Goal: Check status: Check status

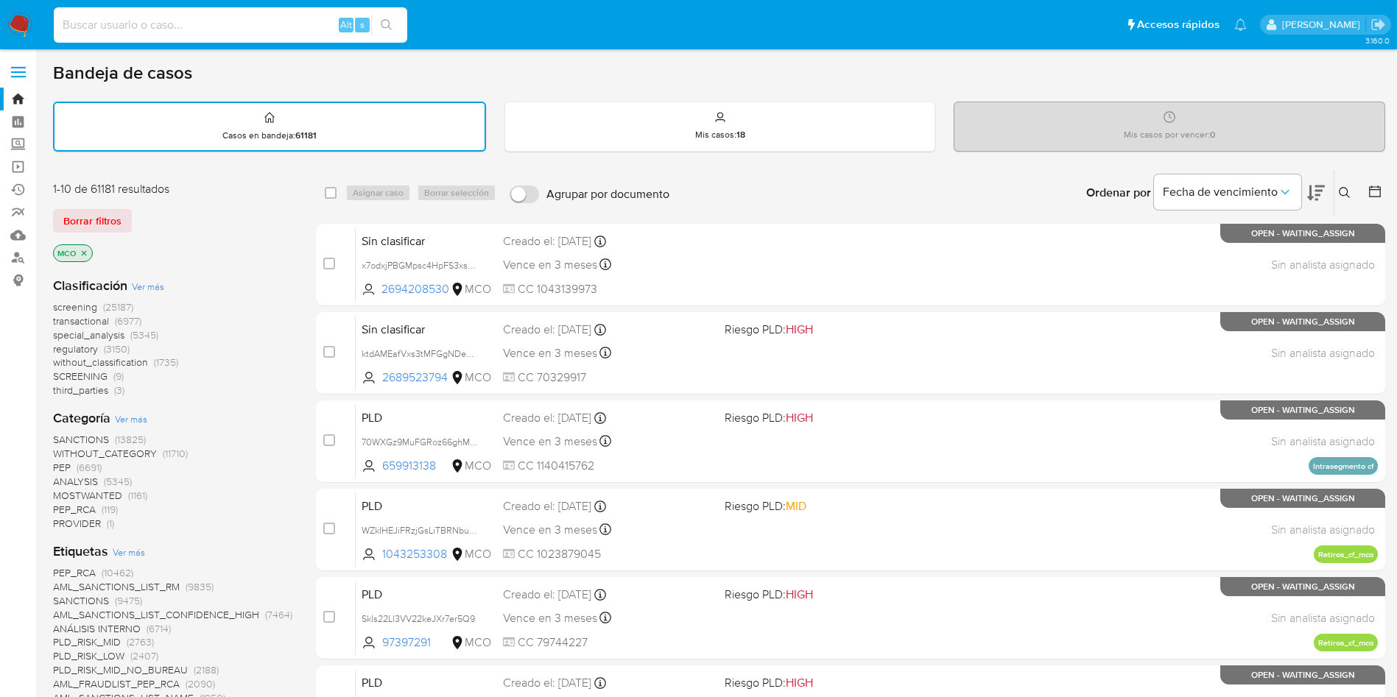
click at [214, 27] on input at bounding box center [230, 24] width 353 height 19
paste input "2689505694"
type input "2689505694"
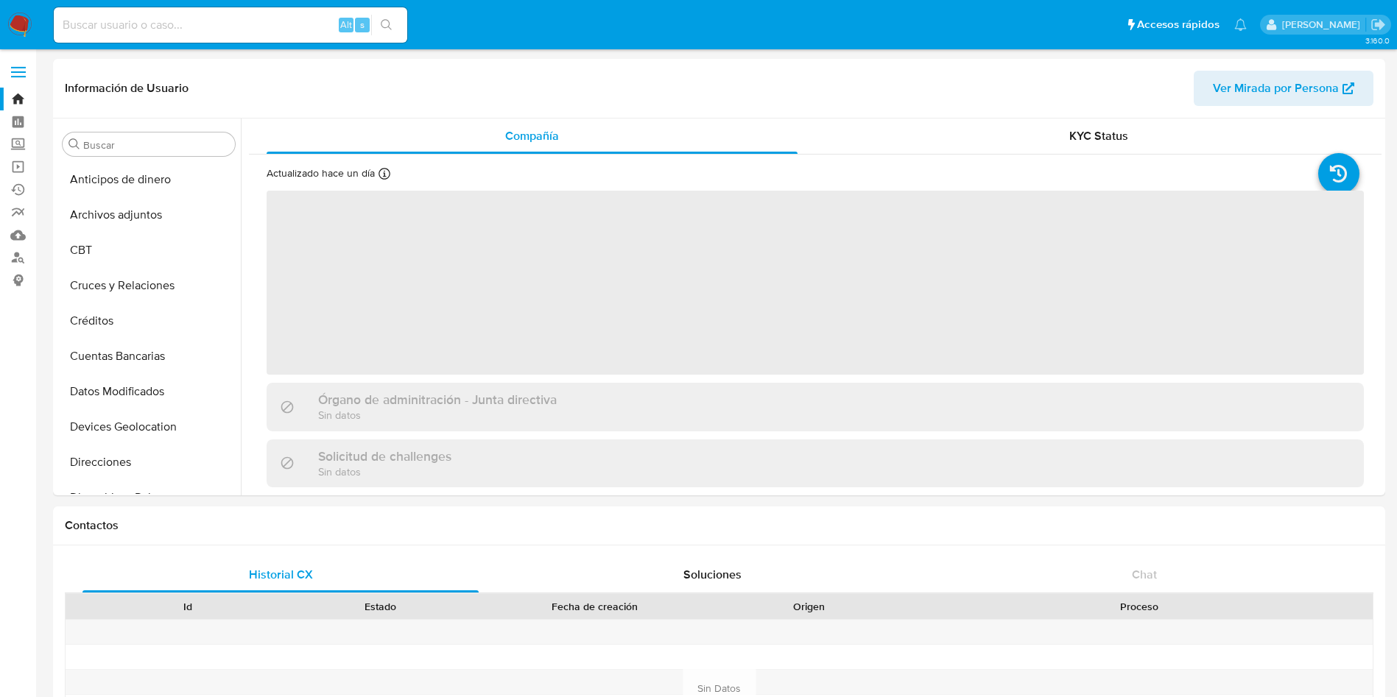
select select "10"
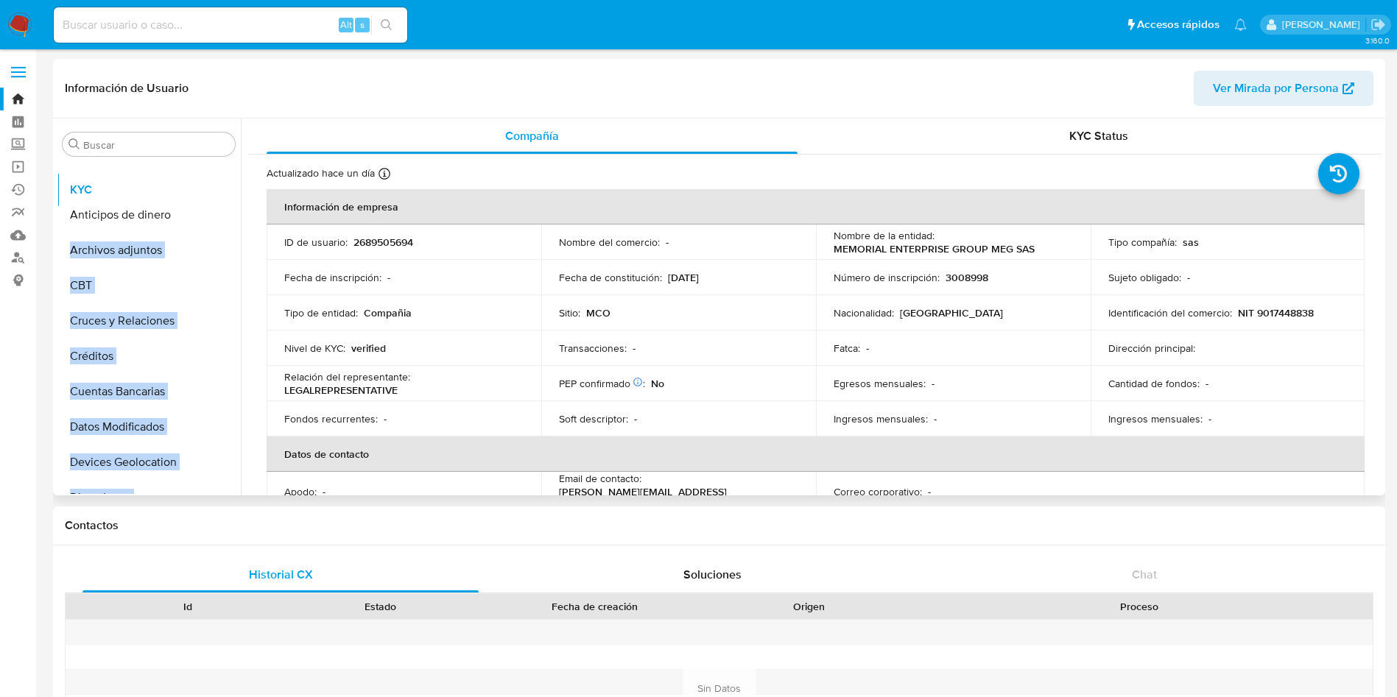
drag, startPoint x: 216, startPoint y: 295, endPoint x: 207, endPoint y: 188, distance: 107.1
click at [207, 188] on ul "Anticipos de dinero Archivos adjuntos CBT Cruces y Relaciones Créditos Cuentas …" at bounding box center [149, 328] width 184 height 332
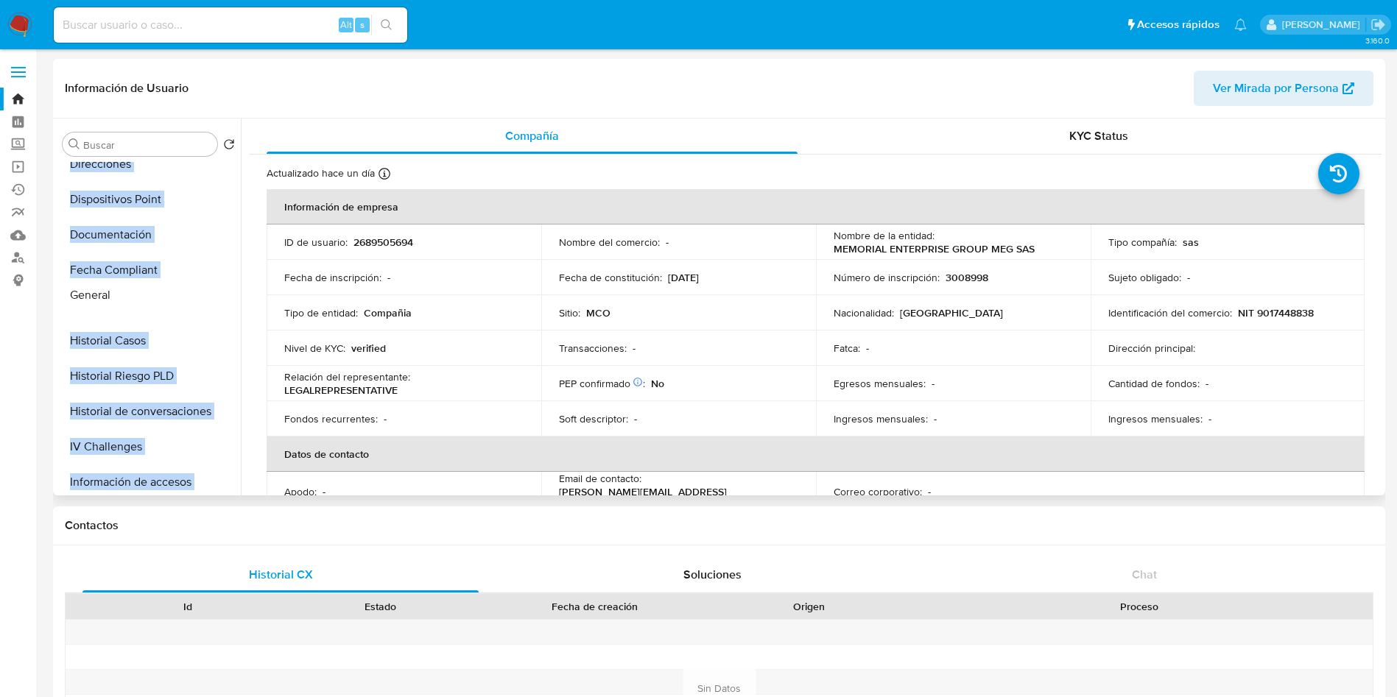
scroll to position [319, 0]
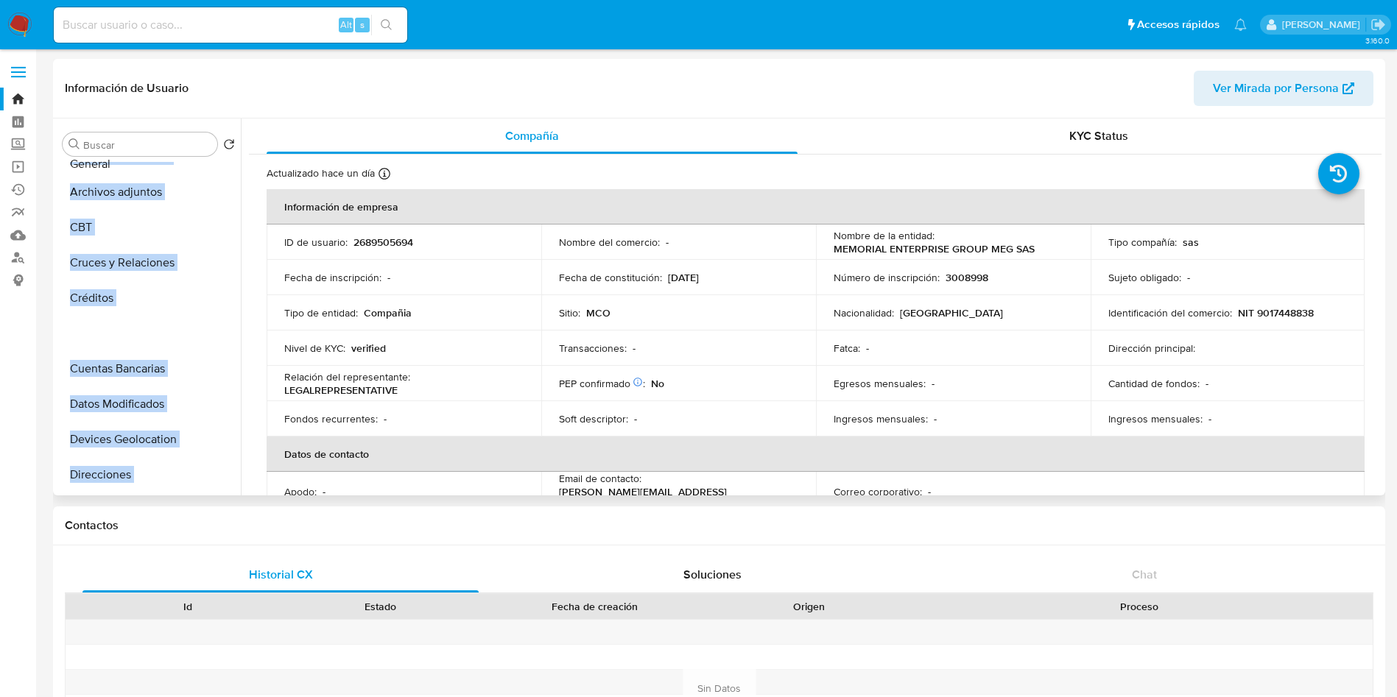
scroll to position [0, 0]
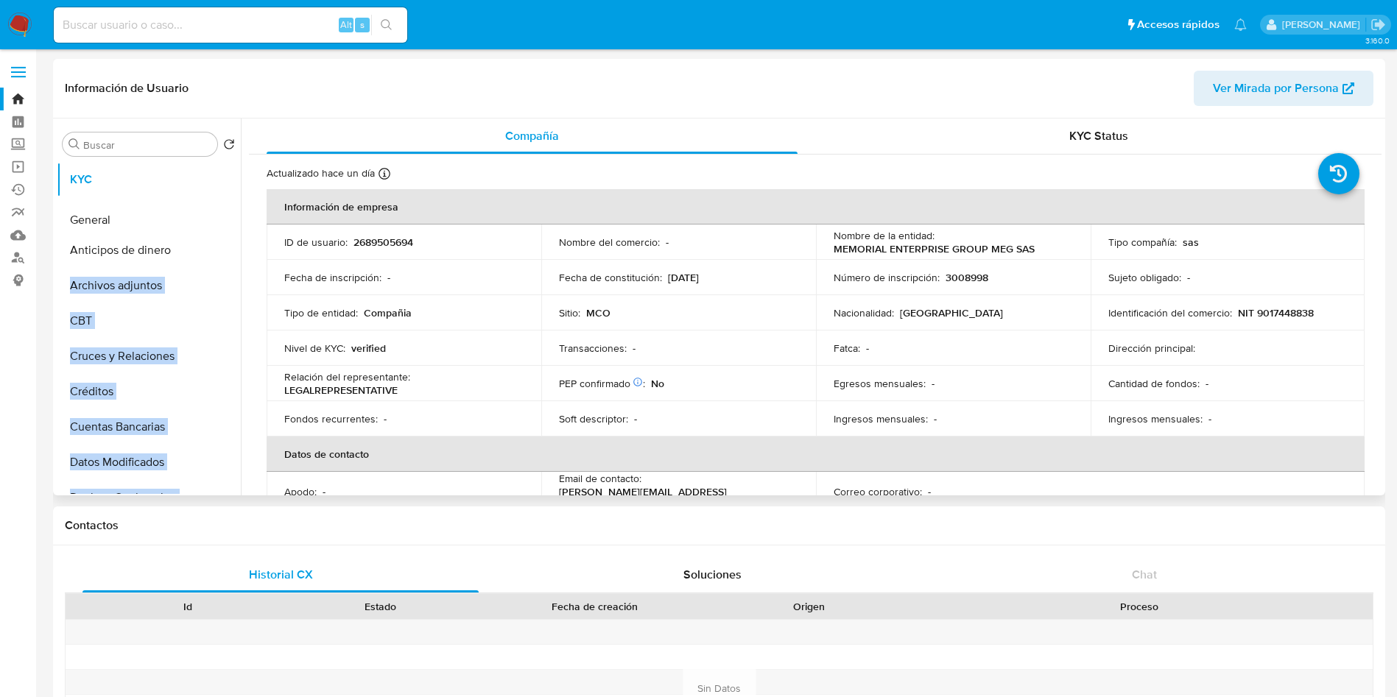
drag, startPoint x: 221, startPoint y: 353, endPoint x: 205, endPoint y: 218, distance: 136.5
click at [205, 218] on ul "KYC Anticipos de dinero Archivos adjuntos CBT Cruces y Relaciones Créditos Cuen…" at bounding box center [149, 328] width 184 height 332
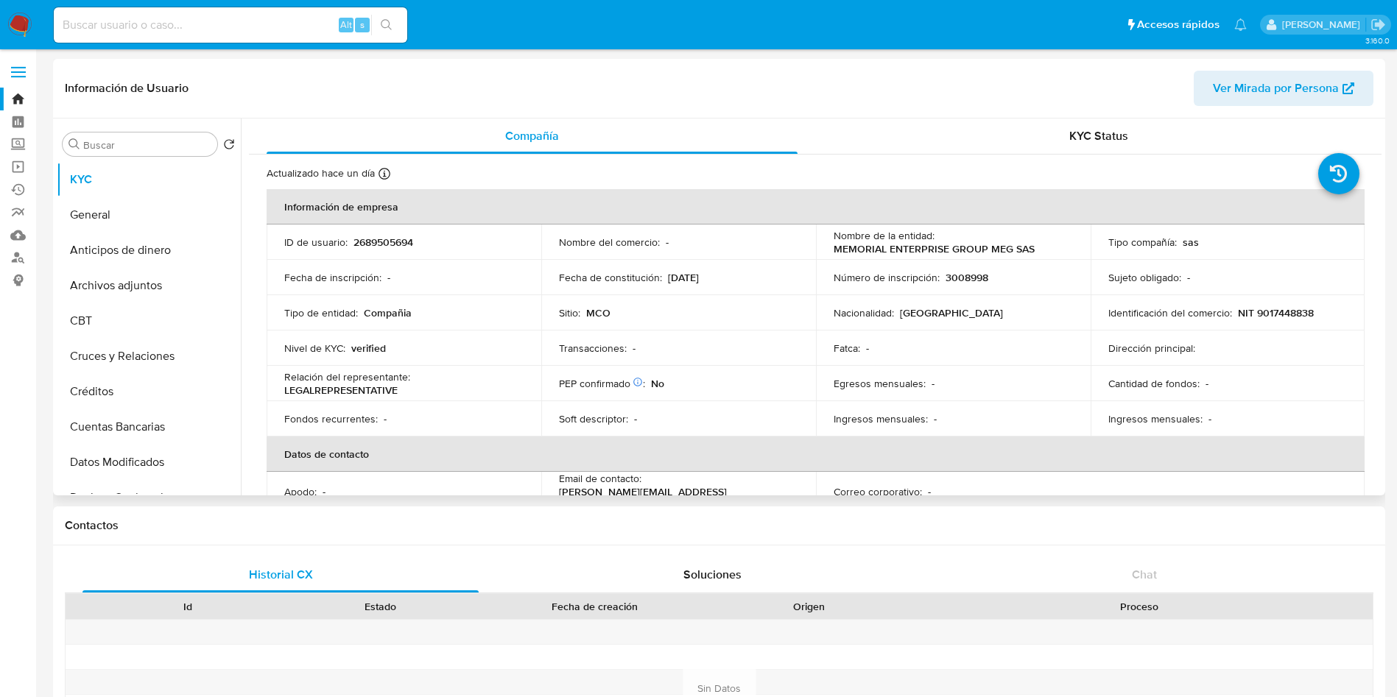
click at [270, 278] on td "Fecha de inscripción : -" at bounding box center [404, 277] width 275 height 35
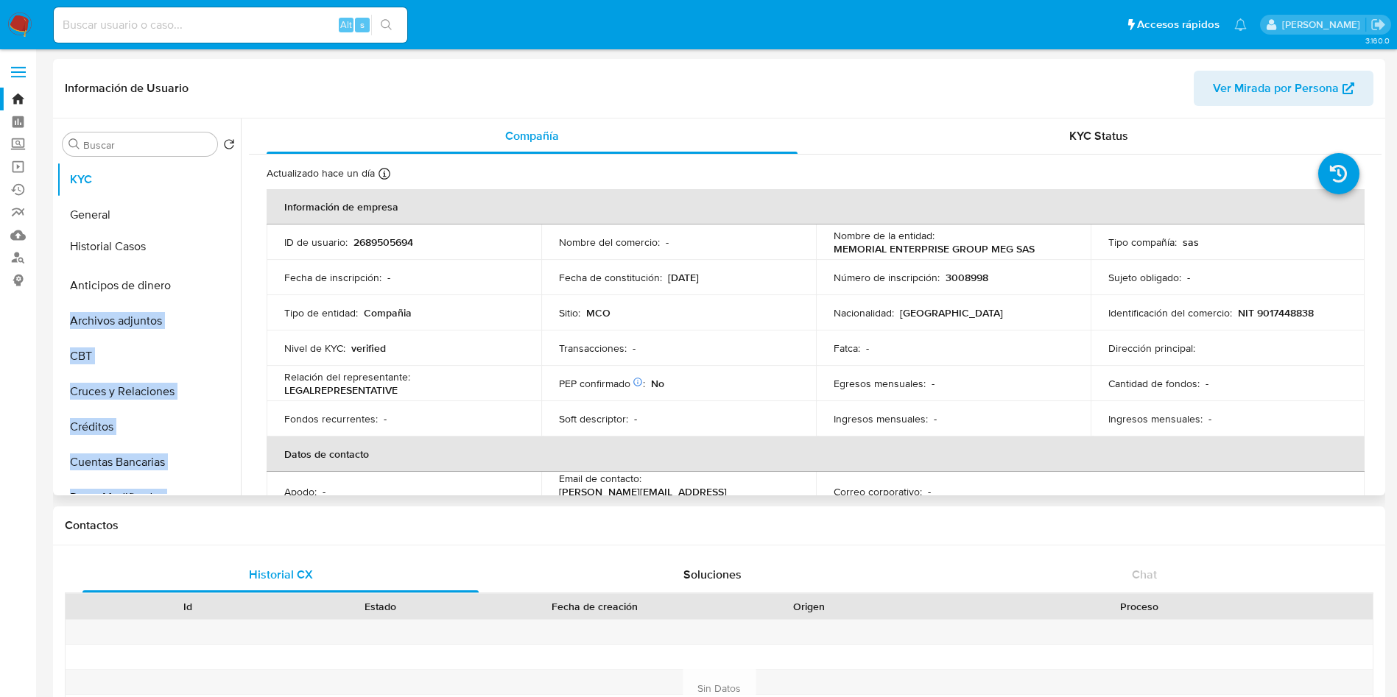
drag, startPoint x: 219, startPoint y: 282, endPoint x: 202, endPoint y: 245, distance: 40.5
click at [202, 245] on ul "KYC General Anticipos de dinero Archivos adjuntos CBT Cruces y Relaciones Crédi…" at bounding box center [149, 328] width 184 height 332
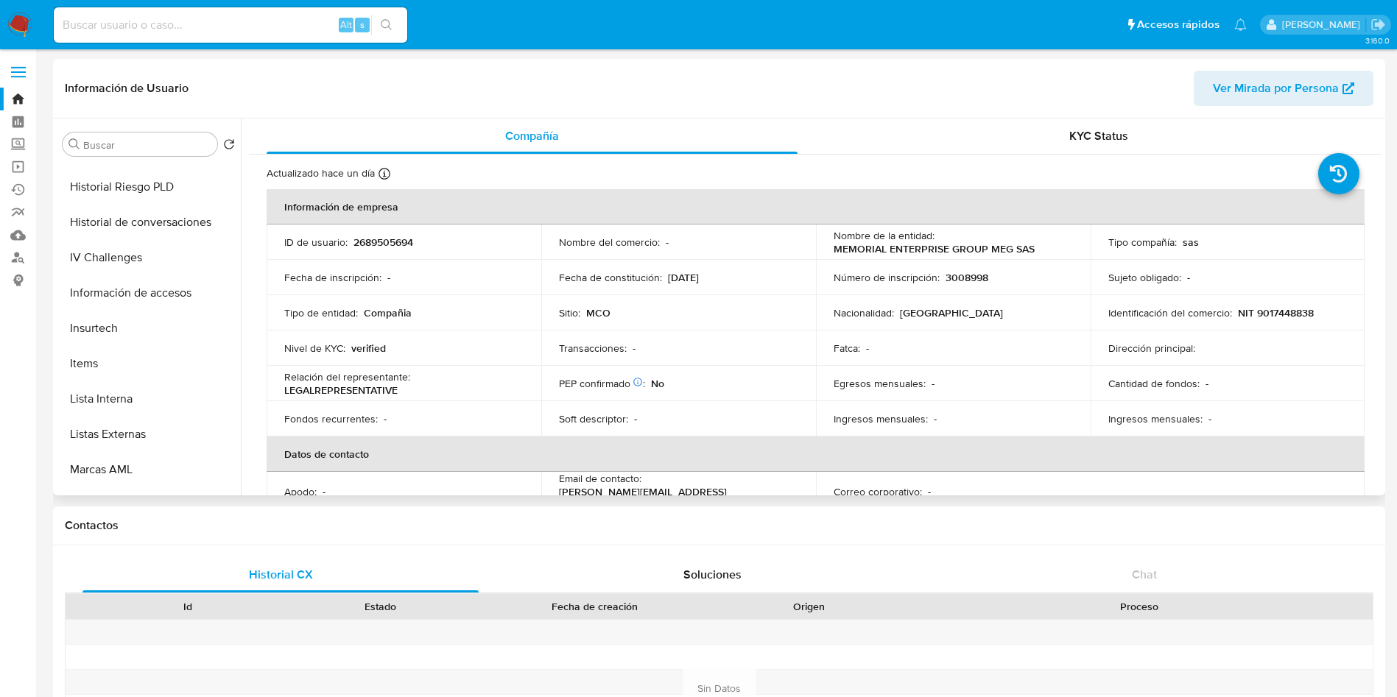
scroll to position [529, 0]
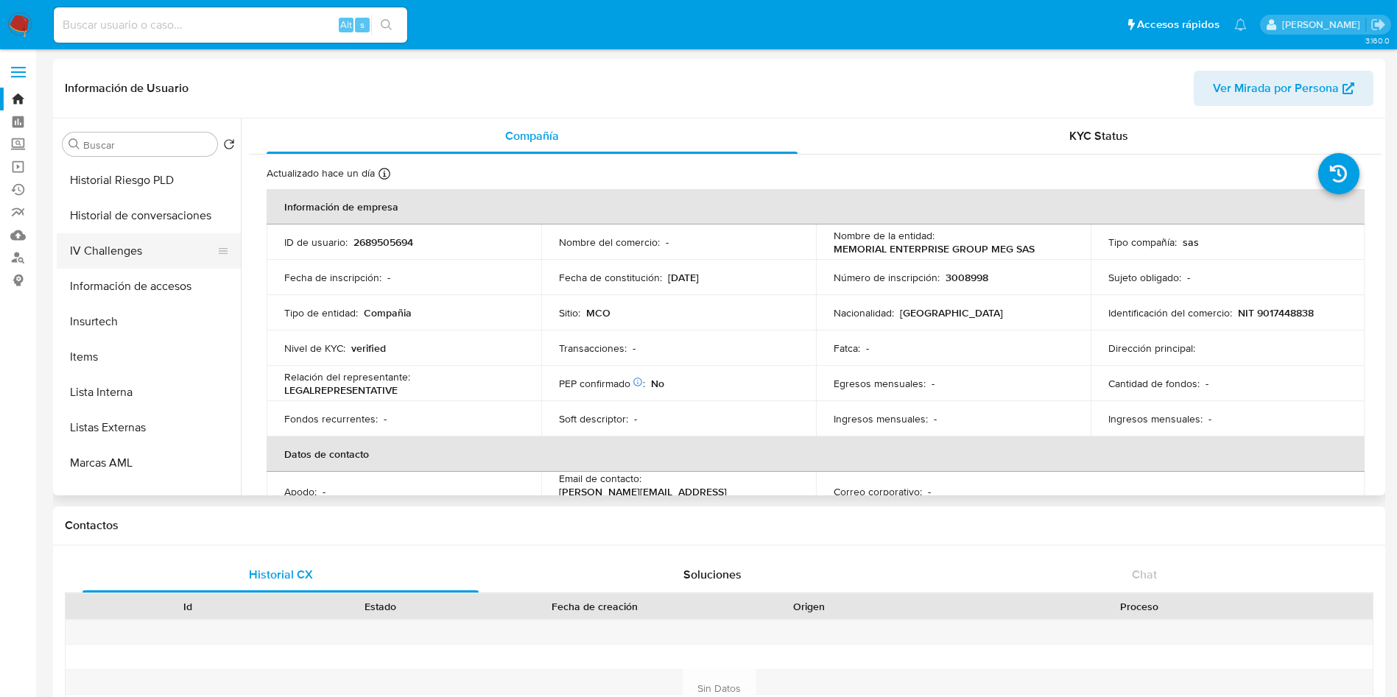
click at [174, 247] on button "IV Challenges" at bounding box center [143, 250] width 172 height 35
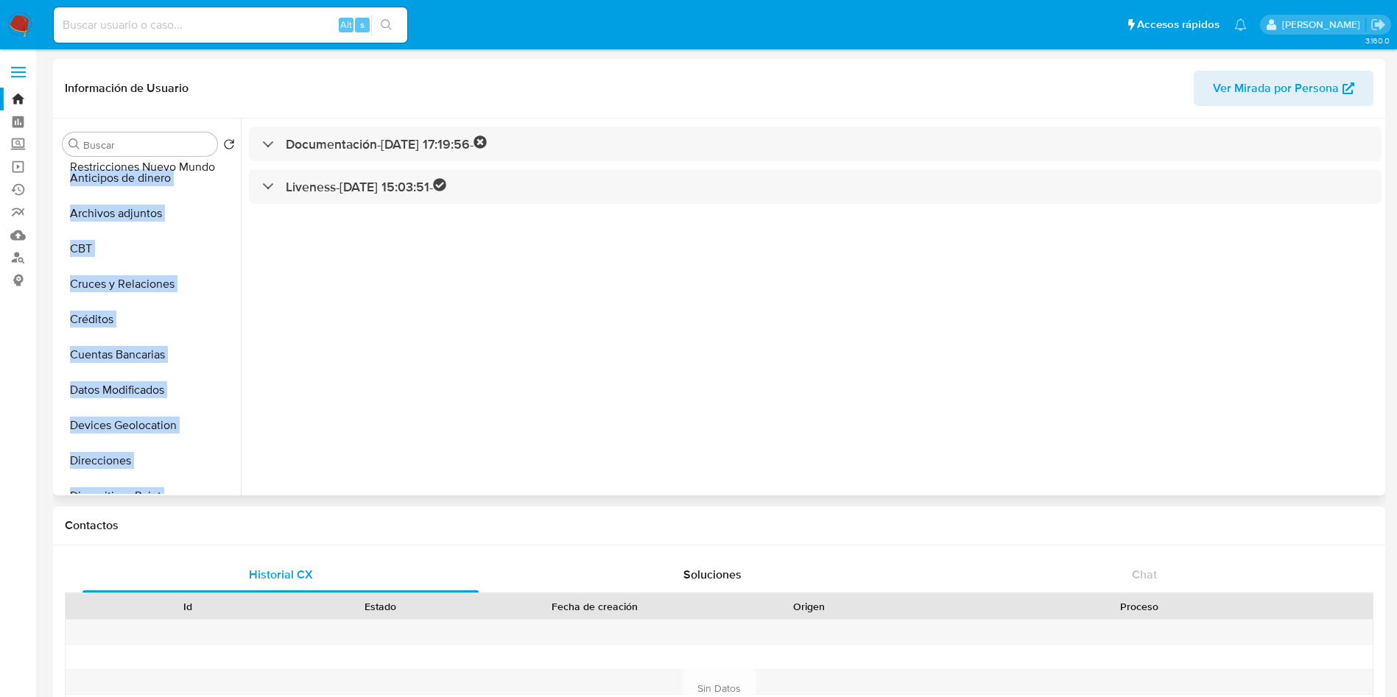
scroll to position [0, 0]
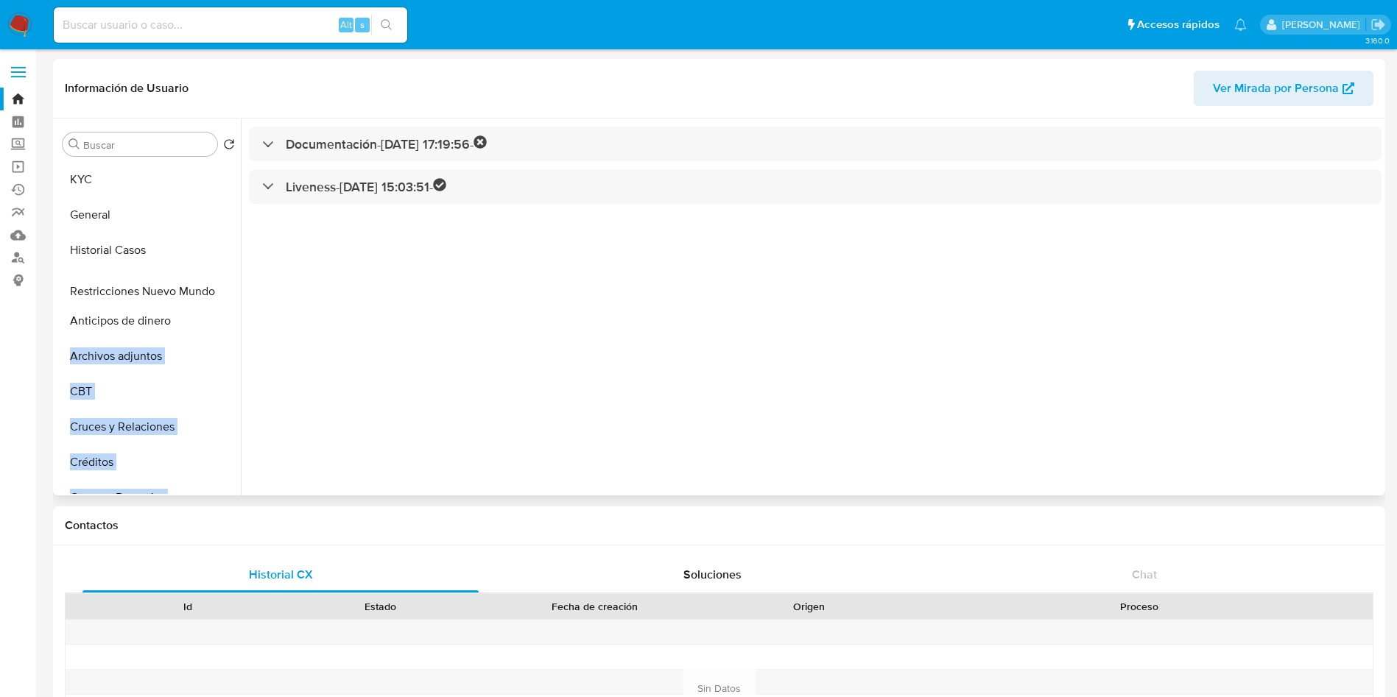
drag, startPoint x: 215, startPoint y: 443, endPoint x: 212, endPoint y: 293, distance: 150.3
click at [212, 293] on ul "KYC General Historial Casos Anticipos de dinero Archivos adjuntos CBT Cruces y …" at bounding box center [149, 328] width 184 height 332
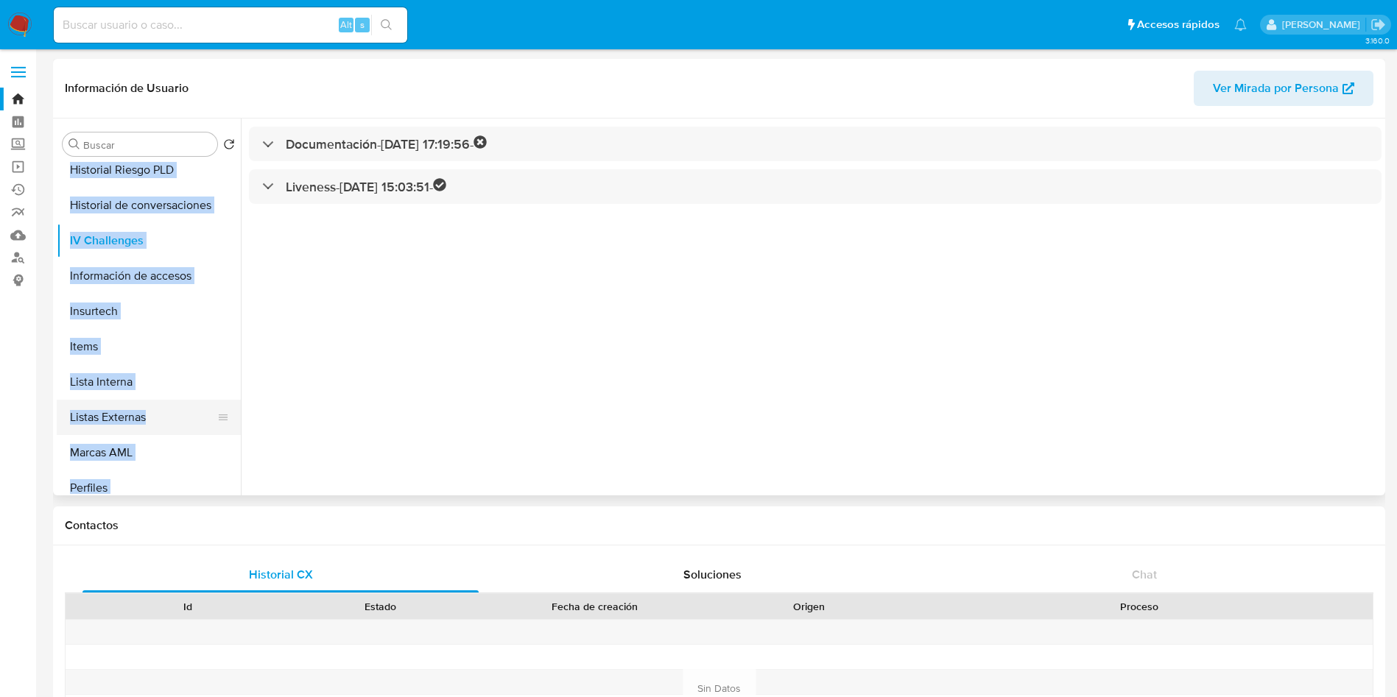
scroll to position [574, 0]
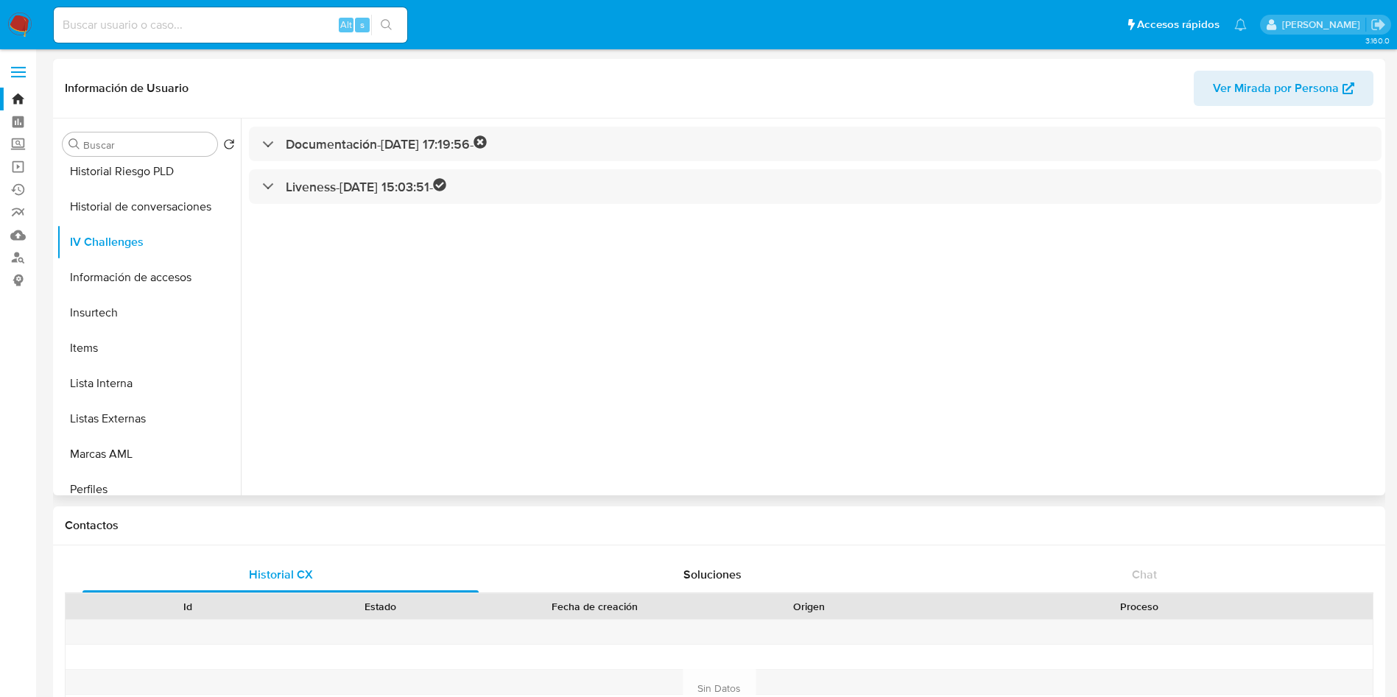
click at [309, 340] on div "Documentación - [DATE] 17:19:56 - Liveness - [DATE] 15:03:51 -" at bounding box center [811, 307] width 1141 height 377
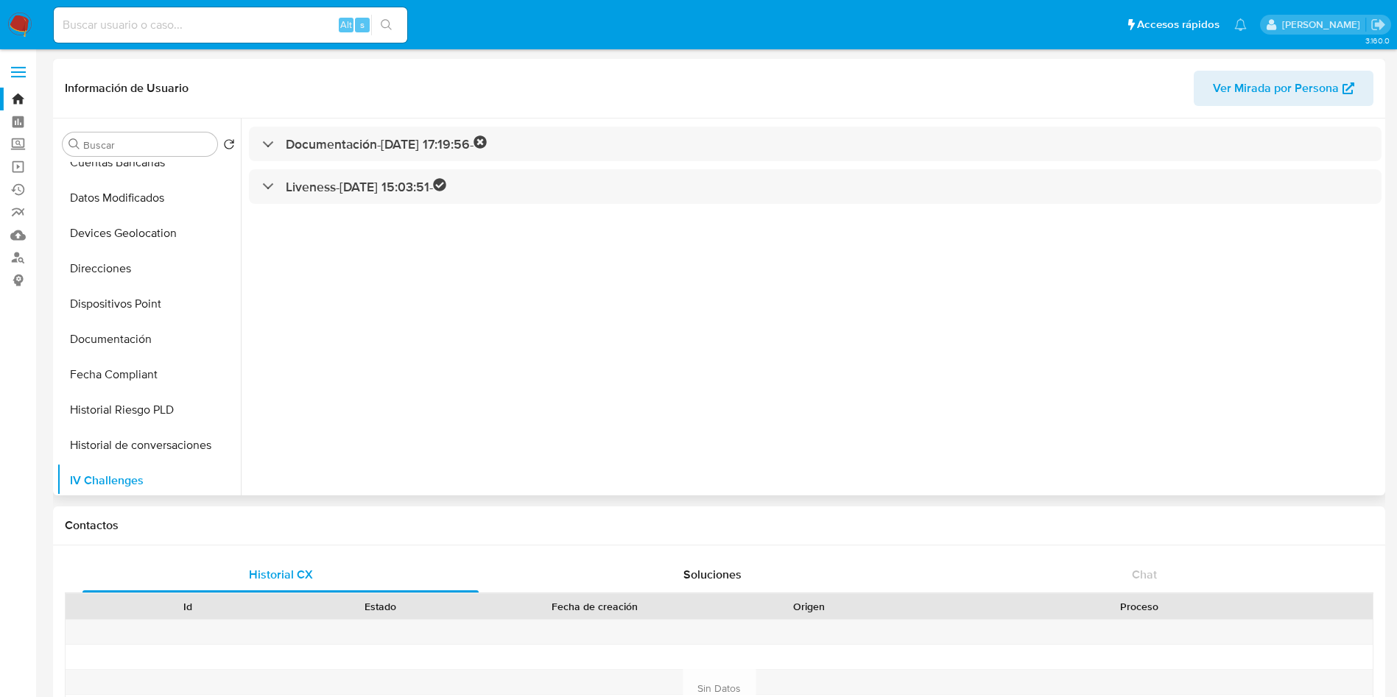
scroll to position [335, 0]
click at [194, 379] on button "Fecha Compliant" at bounding box center [143, 374] width 172 height 35
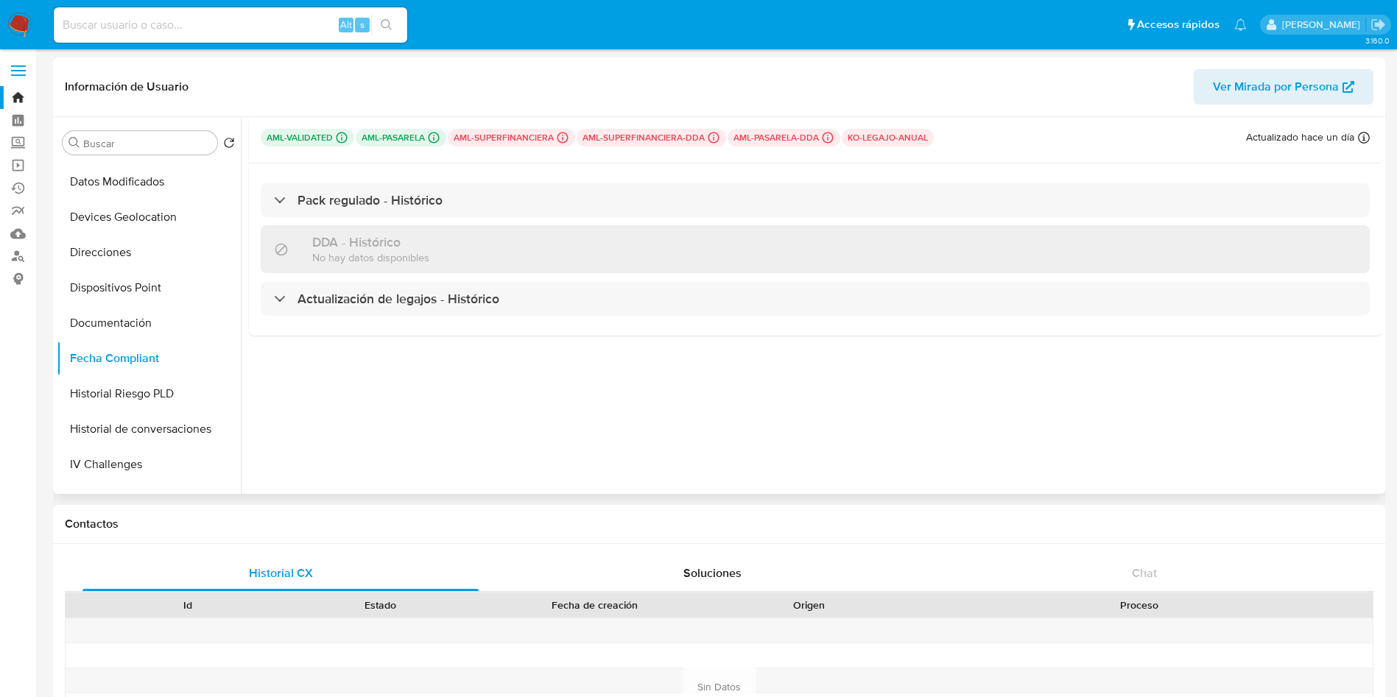
scroll to position [0, 0]
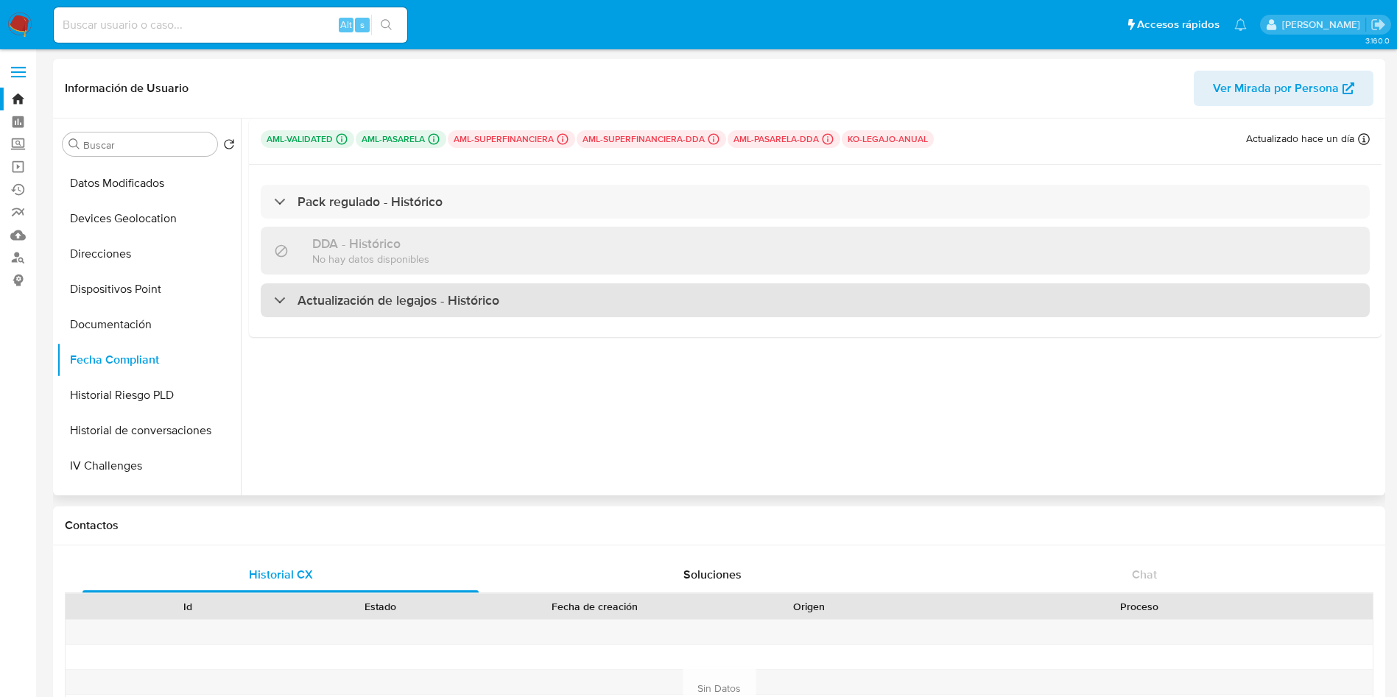
click at [289, 301] on div "Actualización de legajos - Histórico" at bounding box center [386, 300] width 225 height 16
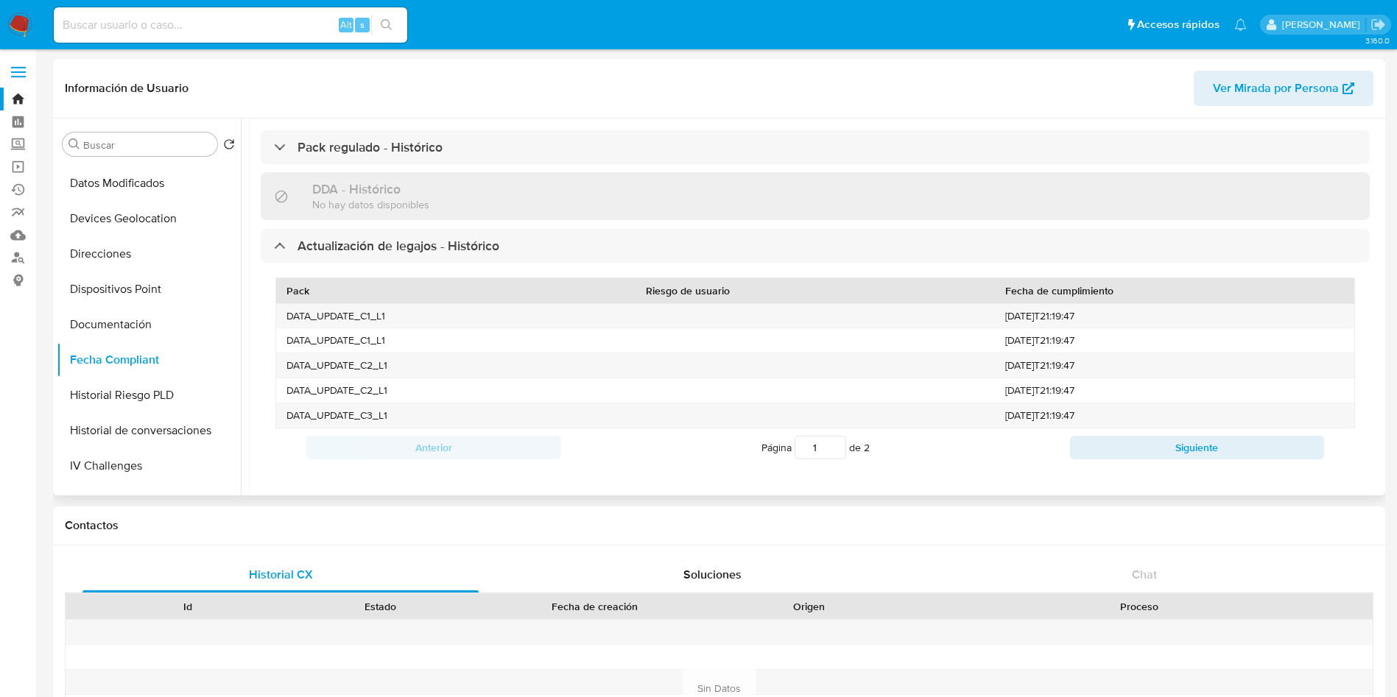
scroll to position [57, 0]
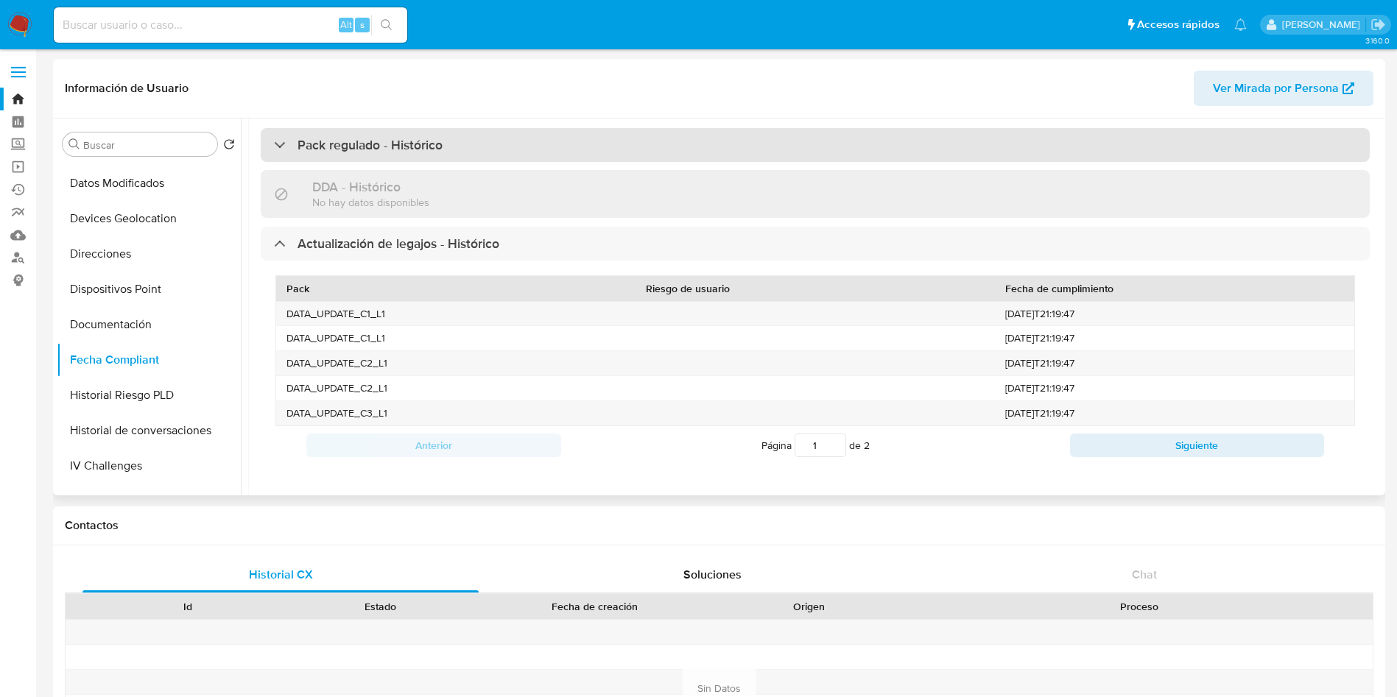
click at [278, 141] on div "Pack regulado - Histórico" at bounding box center [358, 145] width 169 height 16
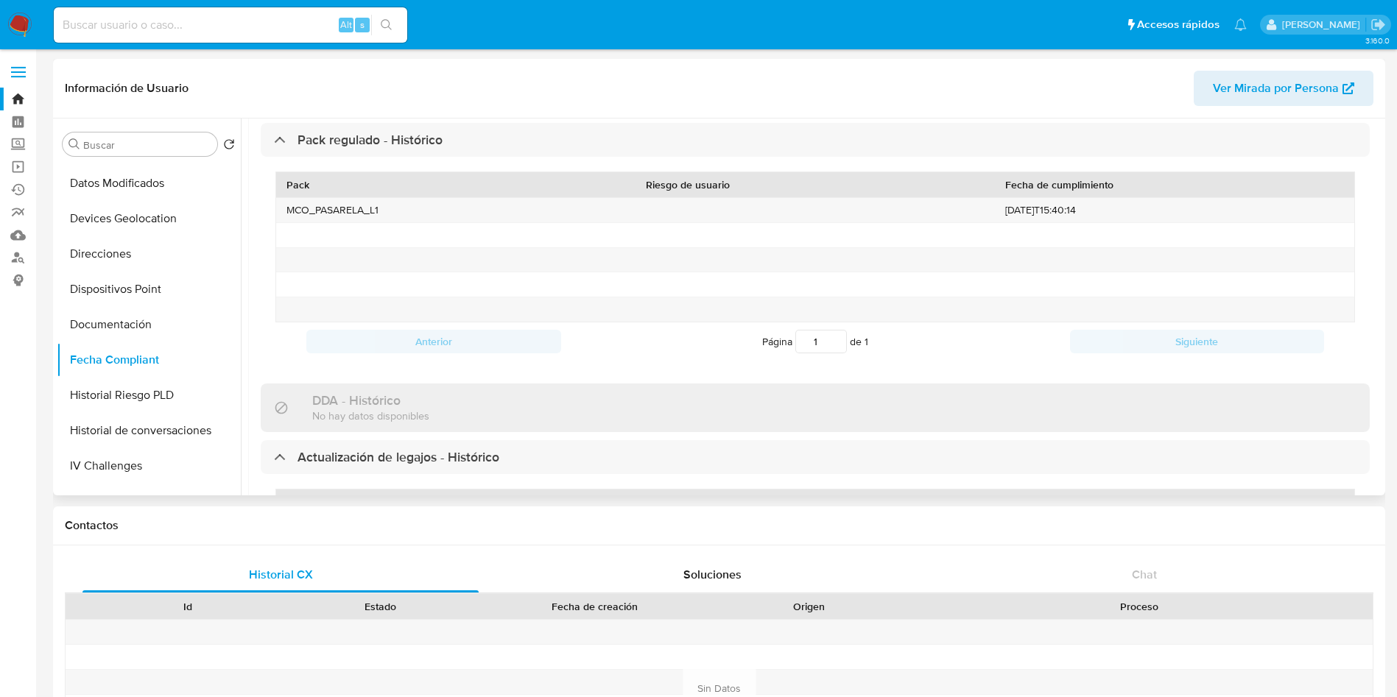
scroll to position [66, 0]
click at [376, 201] on div "MCO_PASARELA_L1" at bounding box center [455, 206] width 359 height 24
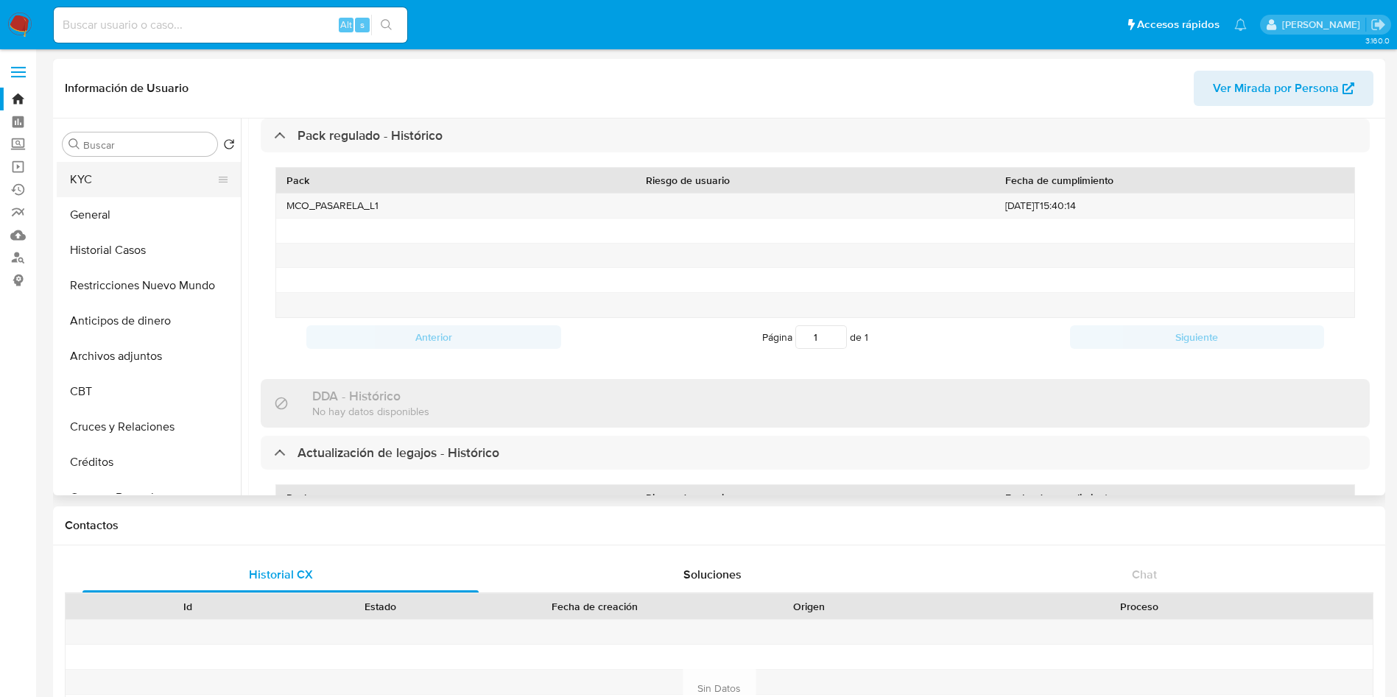
click at [113, 183] on button "KYC" at bounding box center [143, 179] width 172 height 35
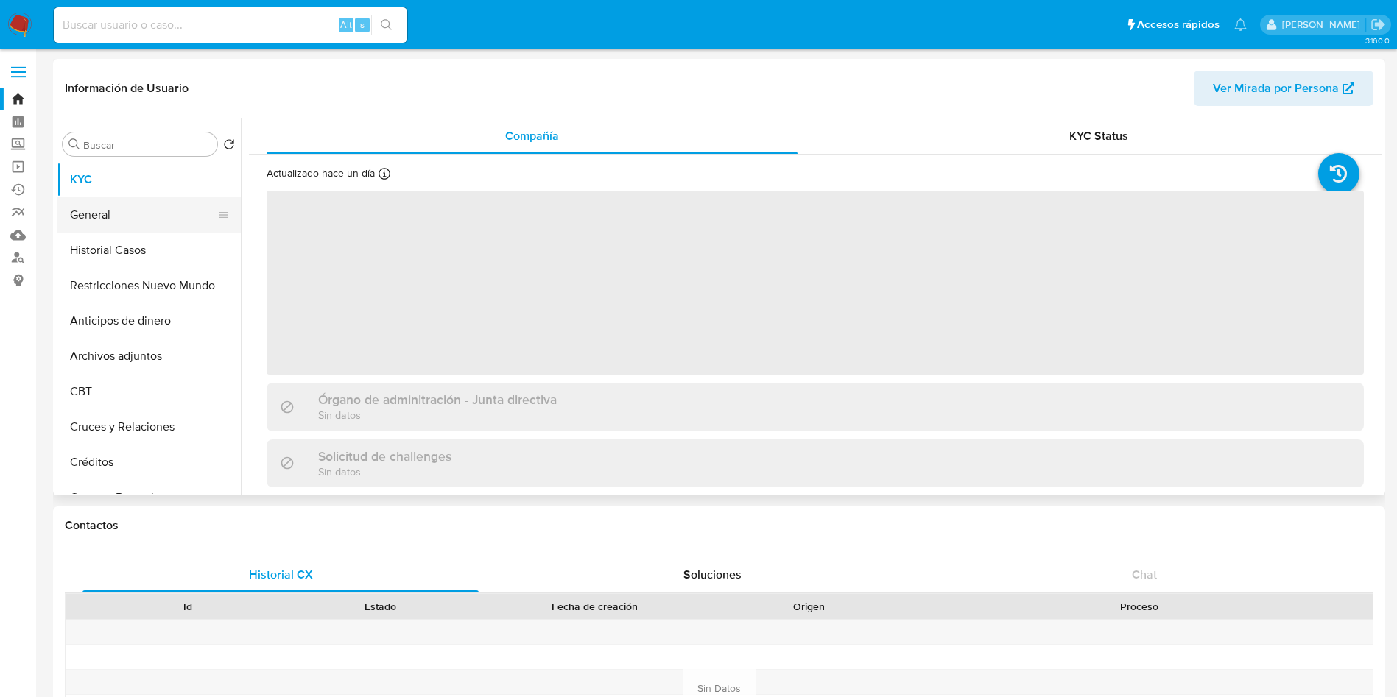
click at [108, 211] on button "General" at bounding box center [143, 214] width 172 height 35
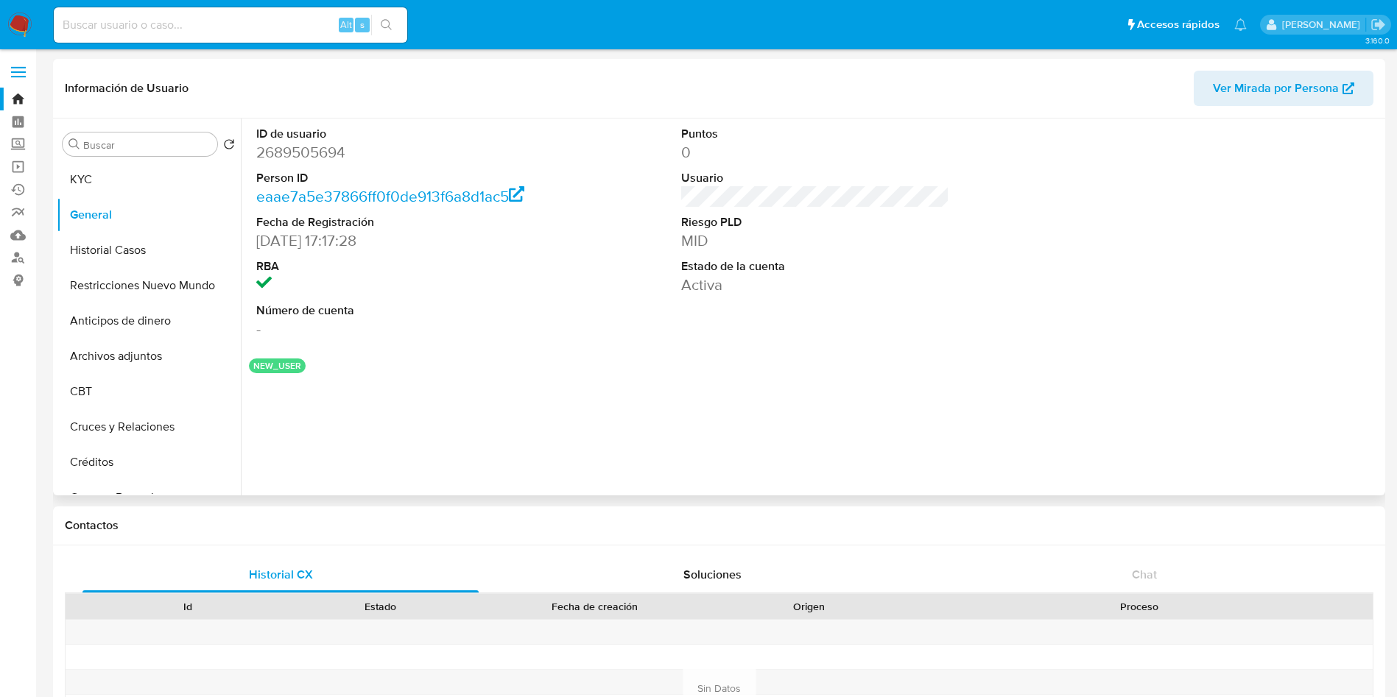
scroll to position [38, 0]
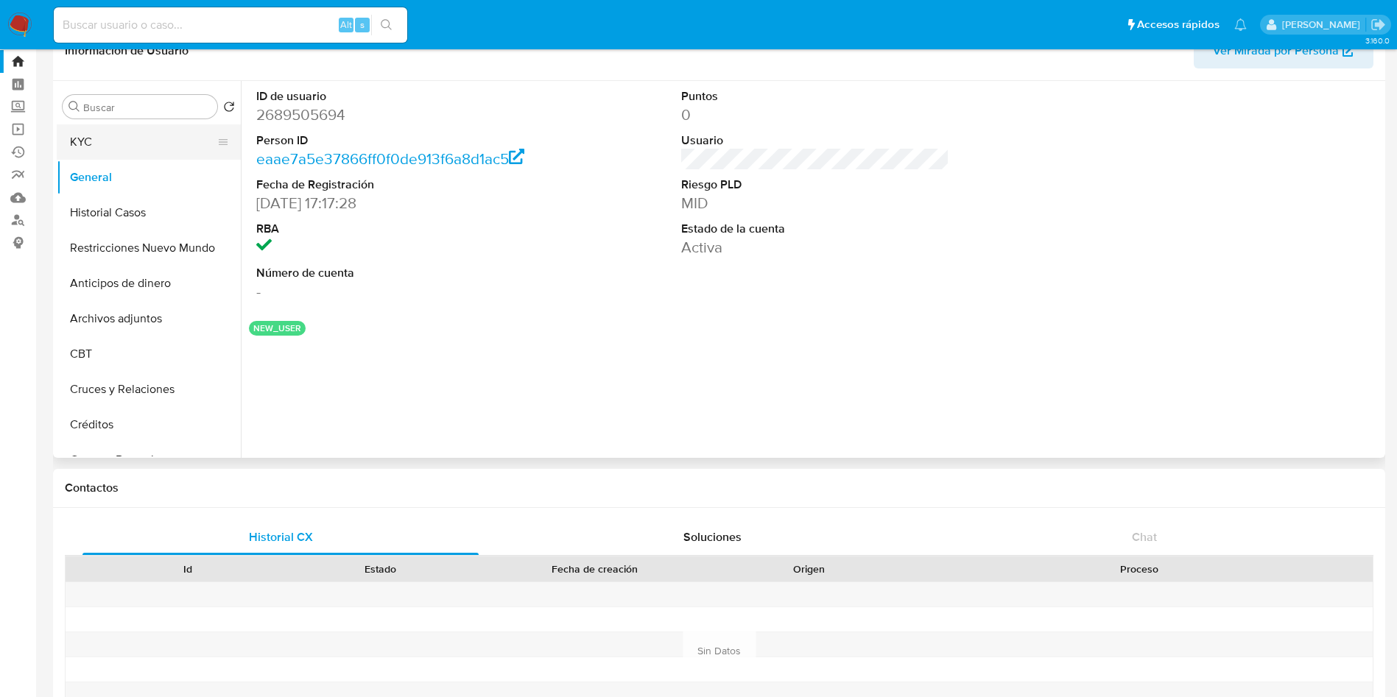
click at [108, 142] on button "KYC" at bounding box center [143, 141] width 172 height 35
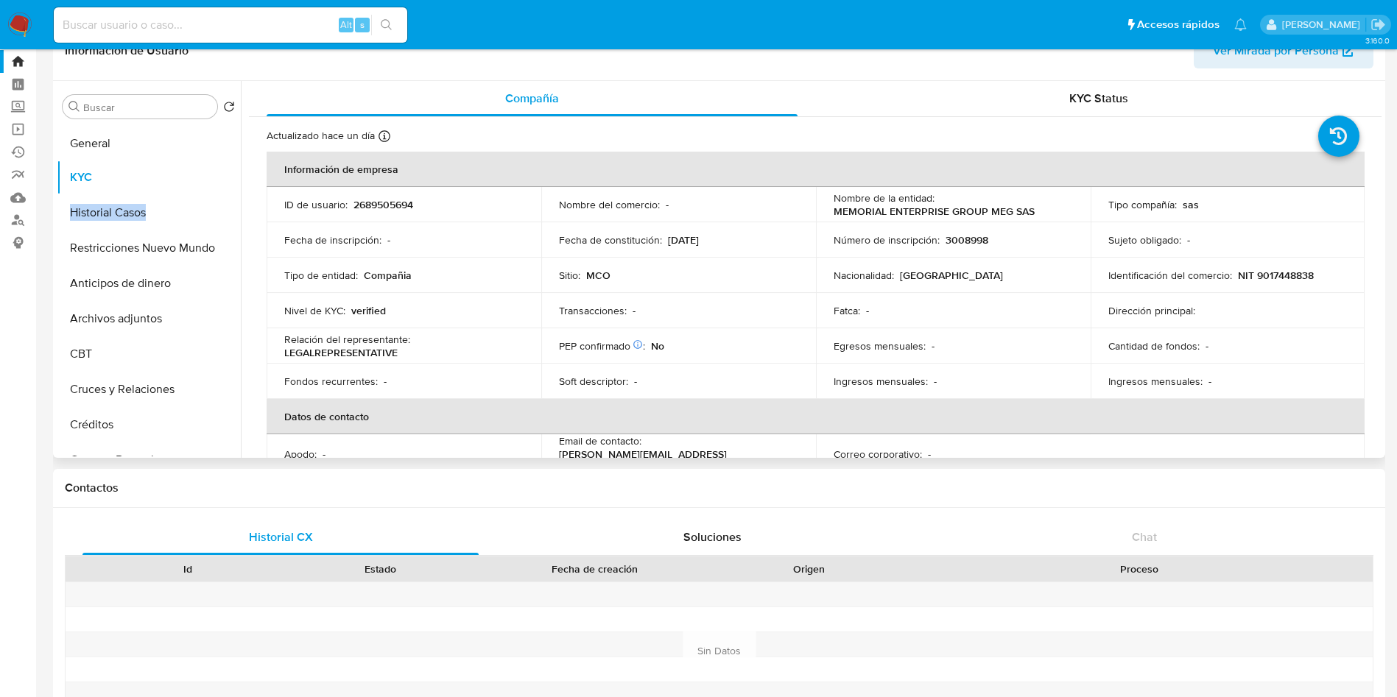
drag, startPoint x: 217, startPoint y: 178, endPoint x: 214, endPoint y: 139, distance: 39.1
click at [214, 139] on ul "KYC General Historial Casos Restricciones Nuevo Mundo Anticipos de dinero Archi…" at bounding box center [149, 290] width 184 height 332
click at [155, 169] on button "KYC" at bounding box center [143, 177] width 172 height 35
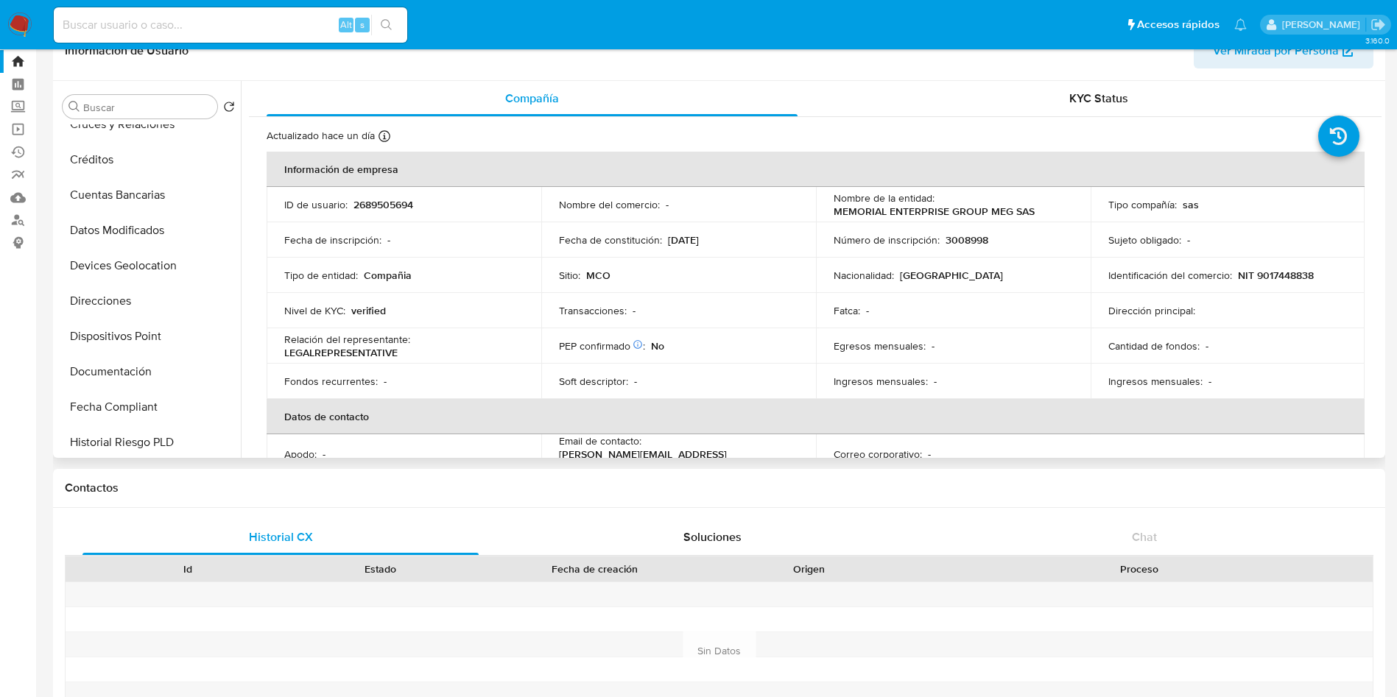
scroll to position [285, 0]
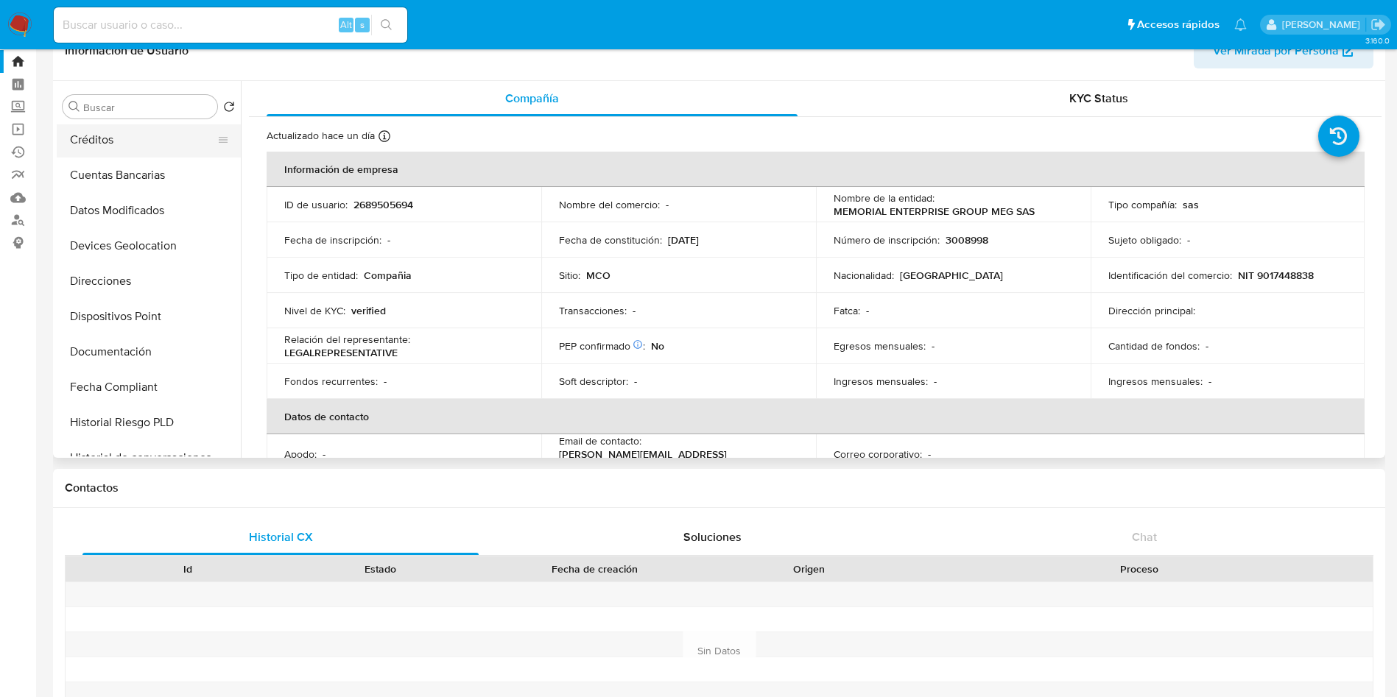
drag, startPoint x: 208, startPoint y: 355, endPoint x: 203, endPoint y: 129, distance: 226.1
click at [203, 129] on ul "General KYC Historial Casos Restricciones Nuevo Mundo Anticipos de dinero Archi…" at bounding box center [149, 290] width 184 height 332
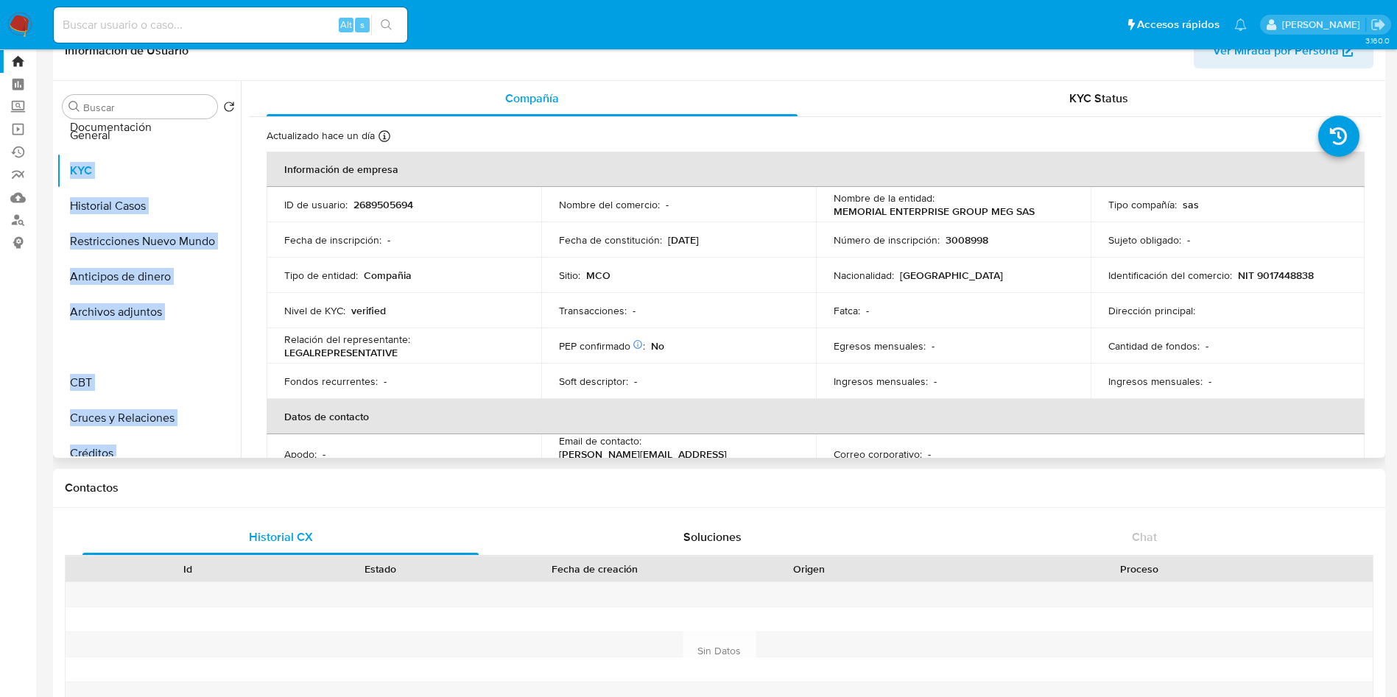
scroll to position [0, 0]
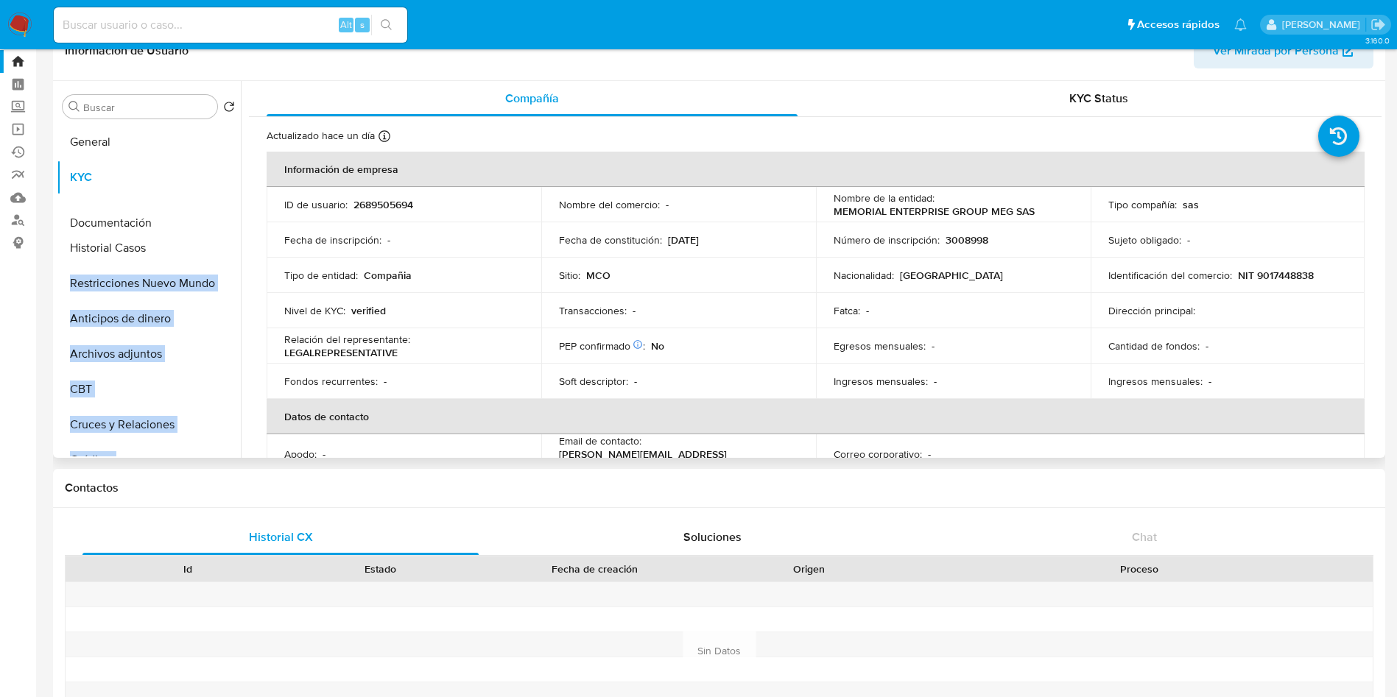
drag, startPoint x: 217, startPoint y: 348, endPoint x: 189, endPoint y: 214, distance: 136.0
click at [189, 214] on ul "General KYC Historial Casos Restricciones Nuevo Mundo Anticipos de dinero Archi…" at bounding box center [149, 290] width 184 height 332
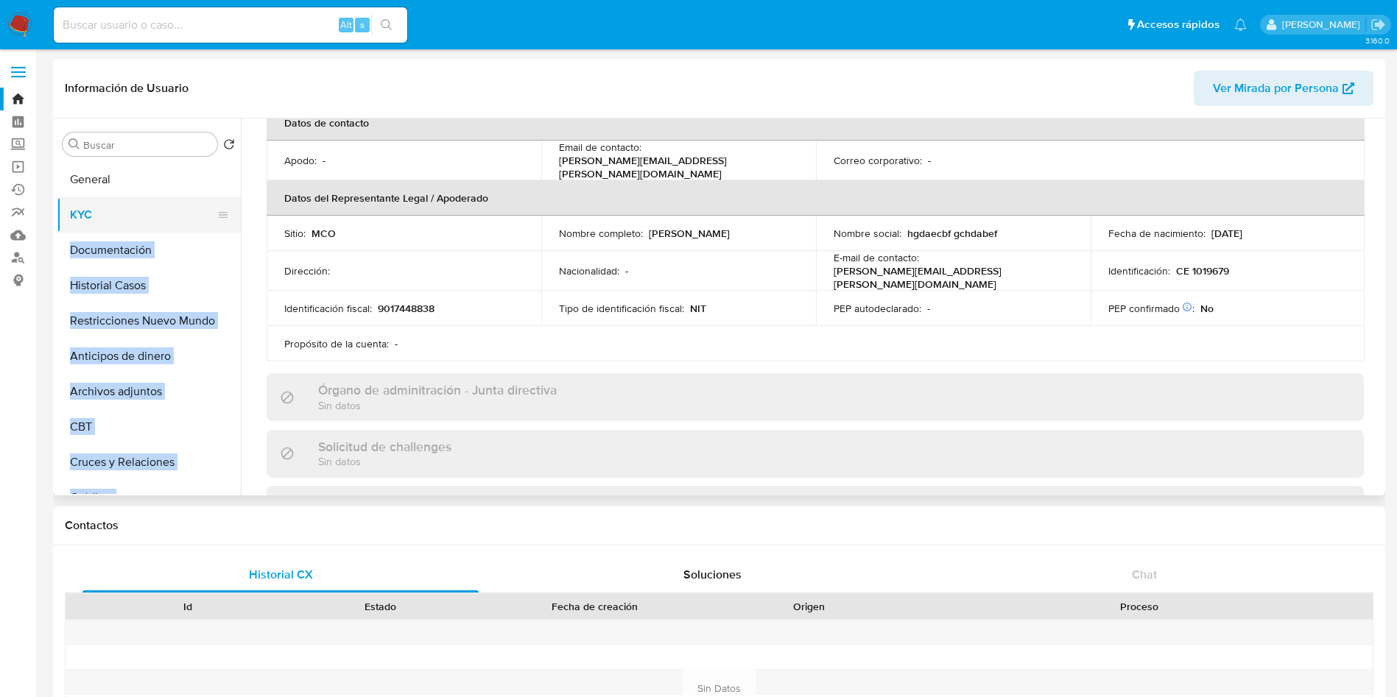
click at [130, 197] on button "KYC" at bounding box center [143, 214] width 172 height 35
click at [126, 172] on button "General" at bounding box center [143, 179] width 172 height 35
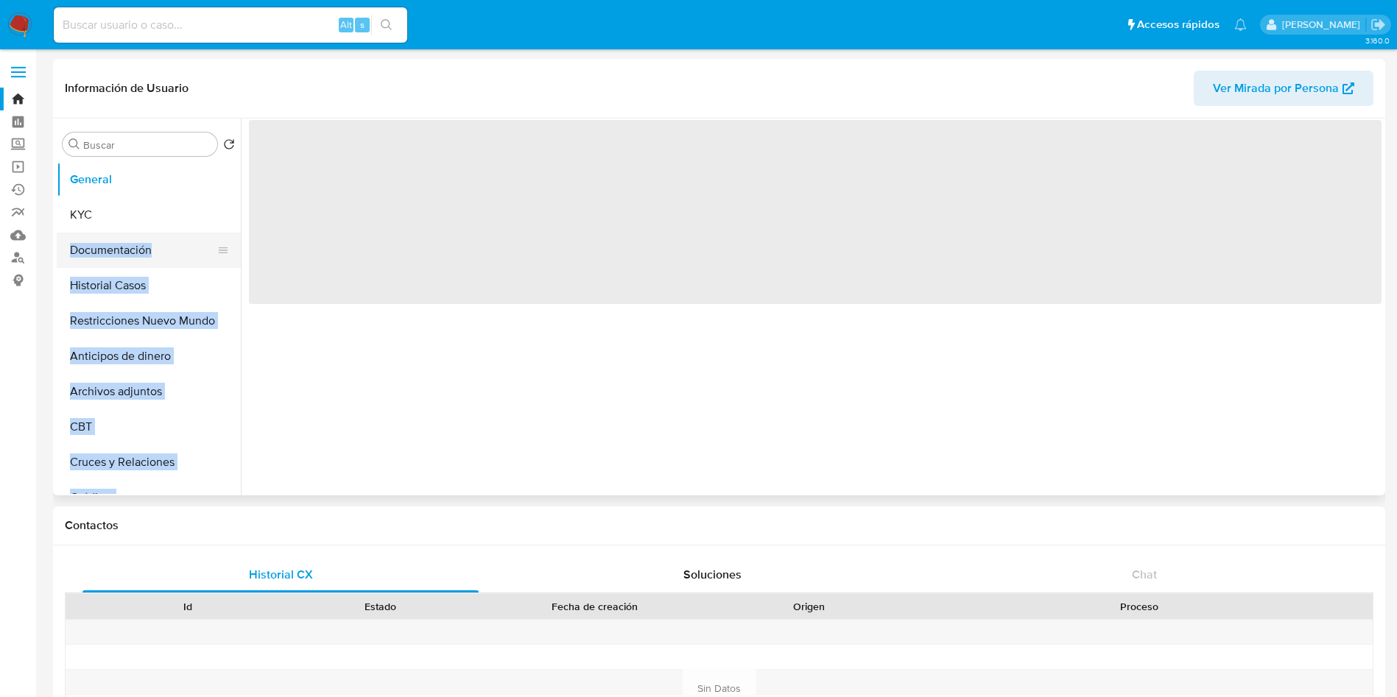
click at [136, 238] on button "Documentación" at bounding box center [143, 250] width 172 height 35
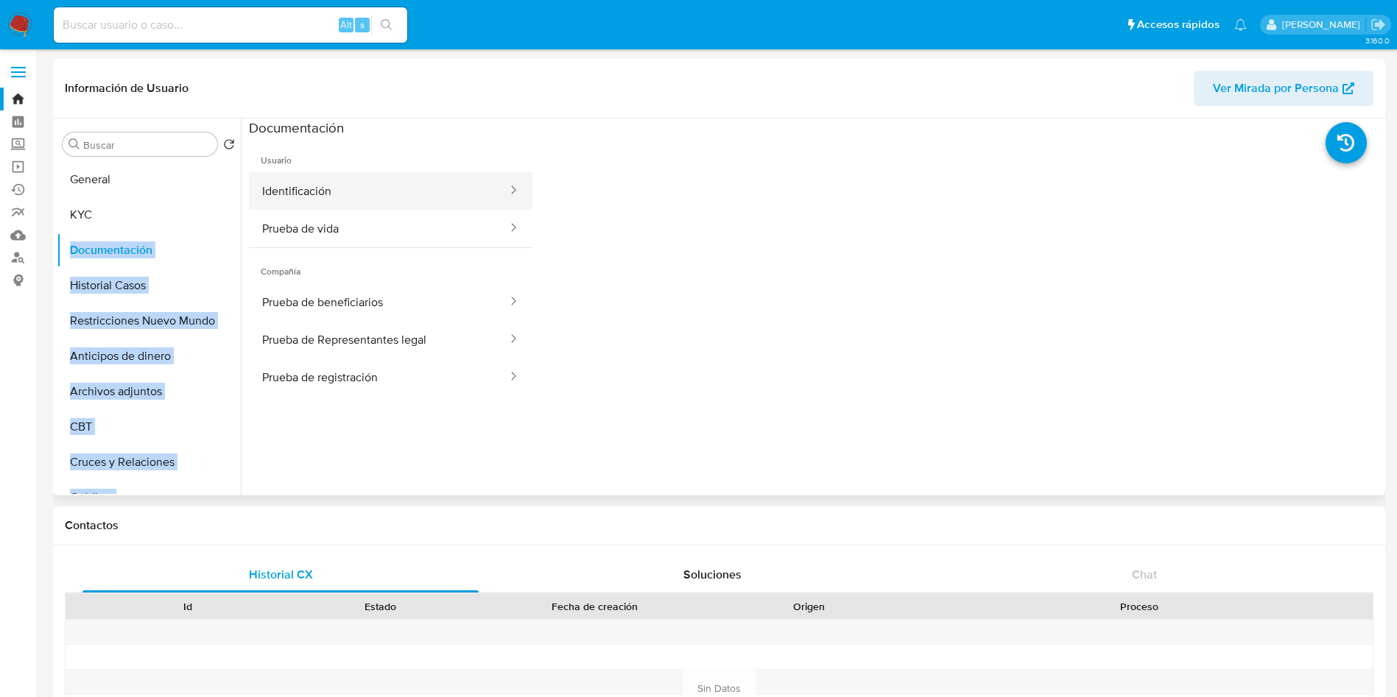
click at [399, 186] on button "Identificación" at bounding box center [379, 191] width 260 height 38
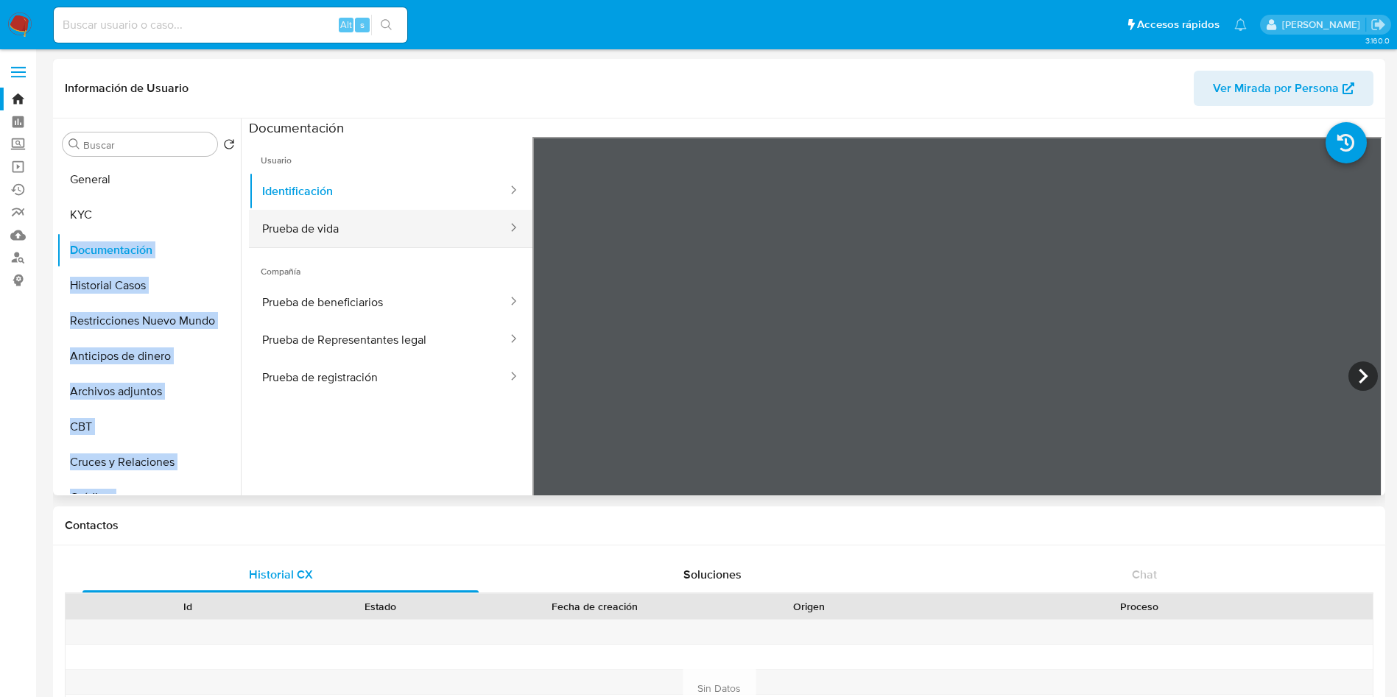
click at [440, 232] on button "Prueba de vida" at bounding box center [379, 229] width 260 height 38
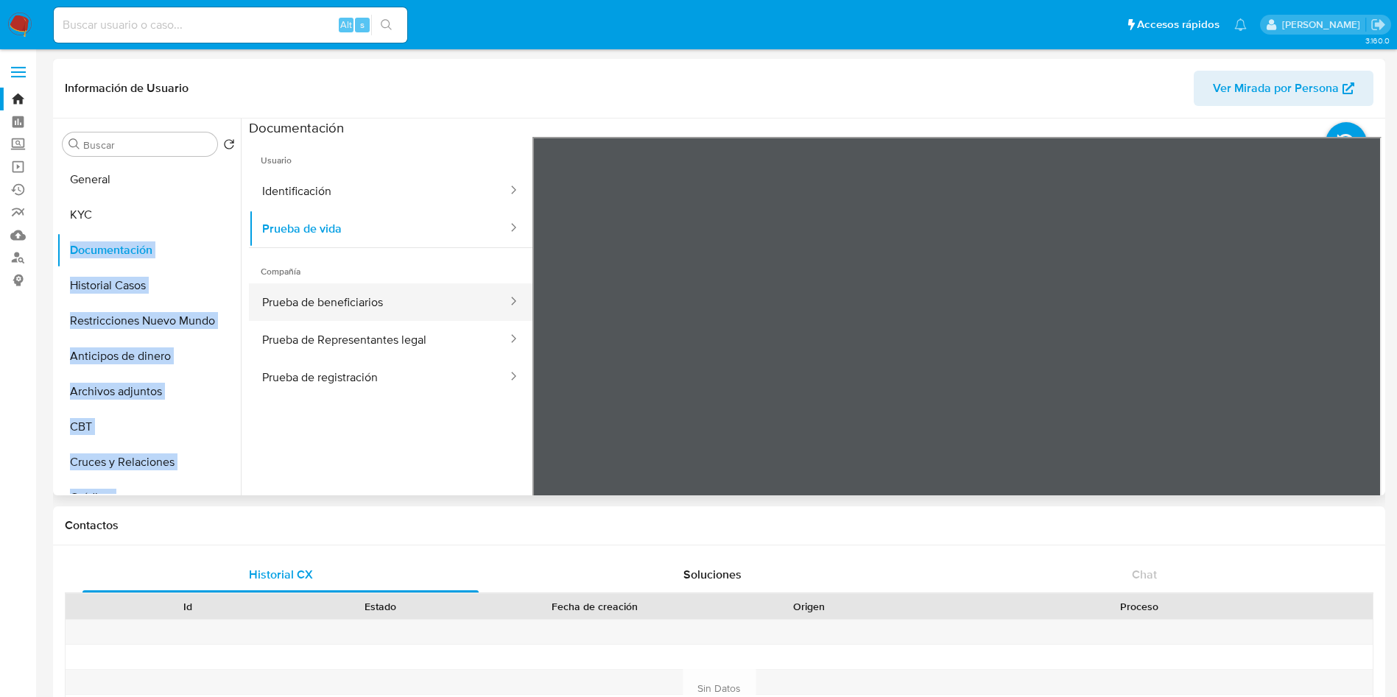
click at [474, 306] on button "Prueba de beneficiarios" at bounding box center [379, 303] width 260 height 38
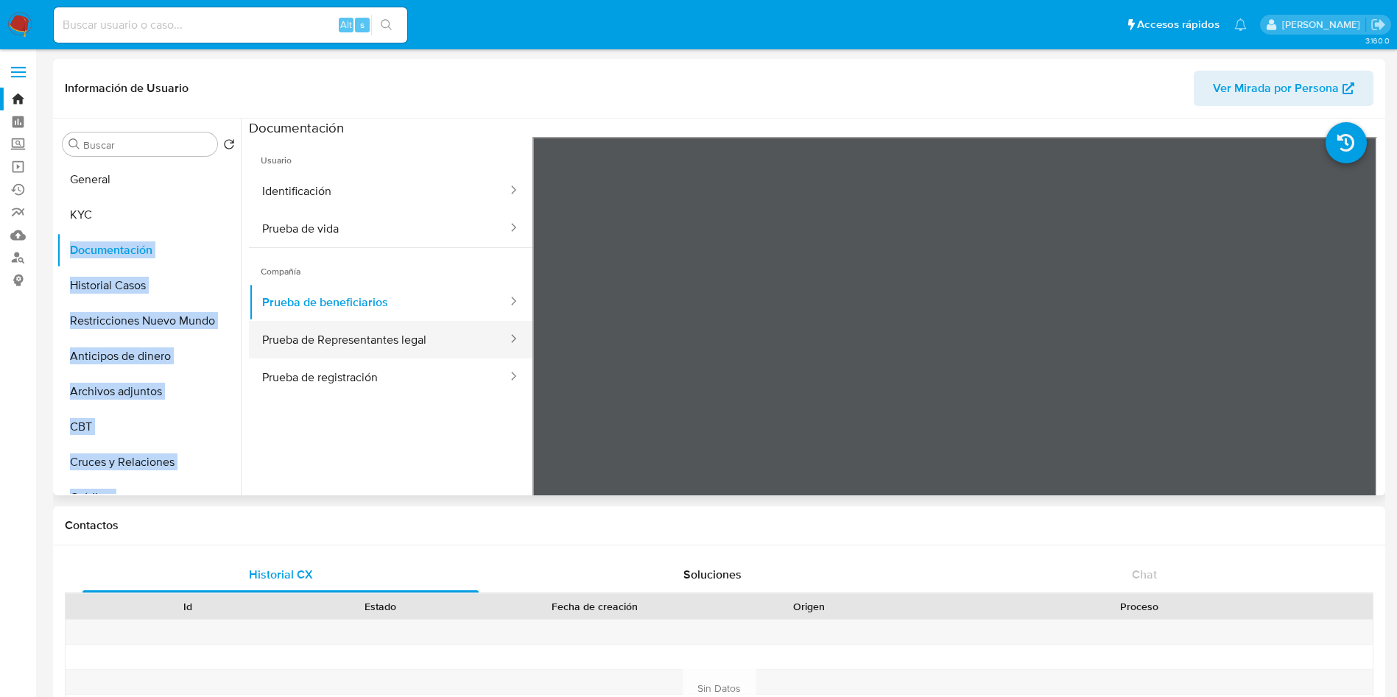
click at [384, 342] on button "Prueba de Representantes legal" at bounding box center [379, 340] width 260 height 38
click at [462, 354] on button "Prueba de Representantes legal" at bounding box center [379, 340] width 260 height 38
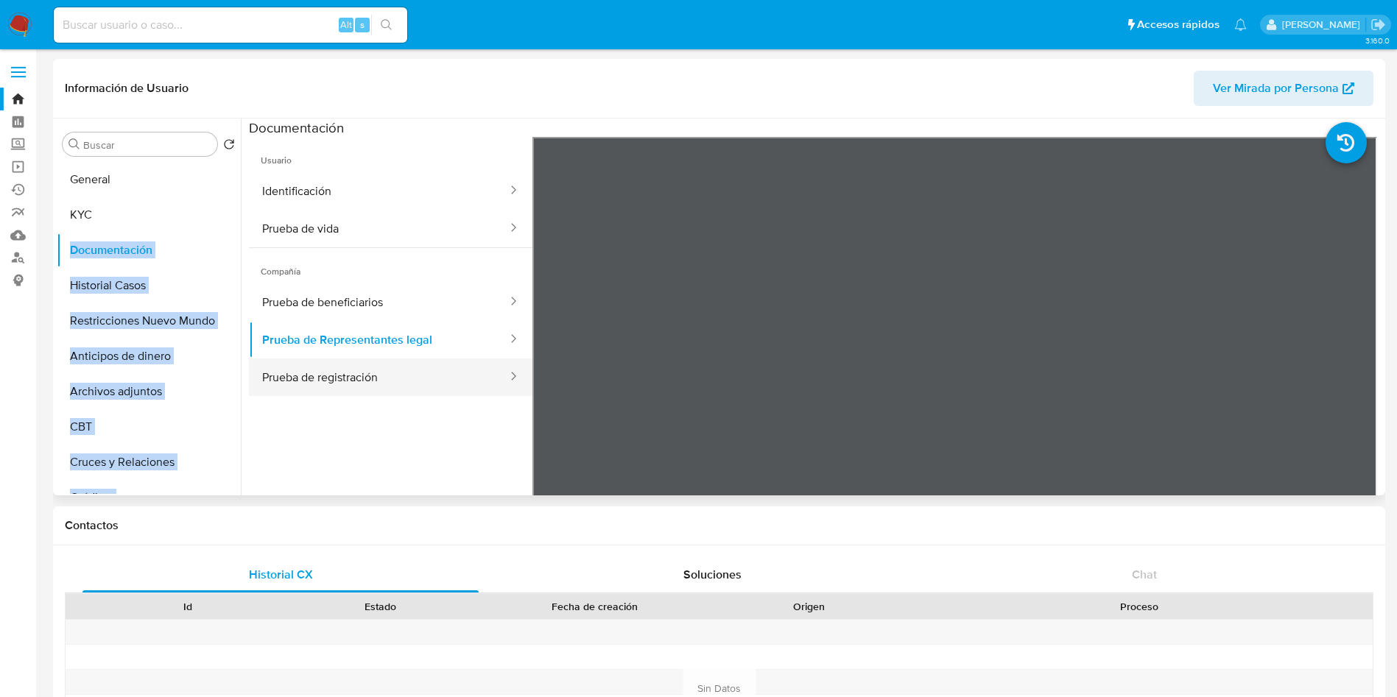
click at [458, 388] on button "Prueba de registración" at bounding box center [379, 378] width 260 height 38
